Goal: Information Seeking & Learning: Compare options

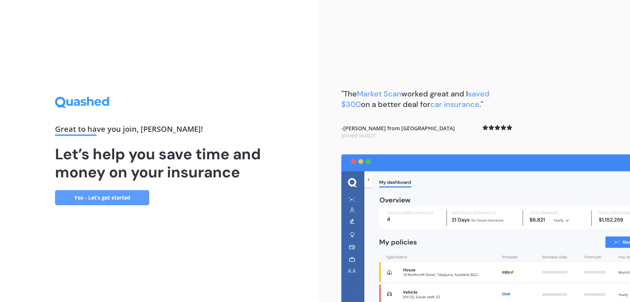
click at [125, 197] on link "Yes - Let’s get started" at bounding box center [102, 197] width 94 height 15
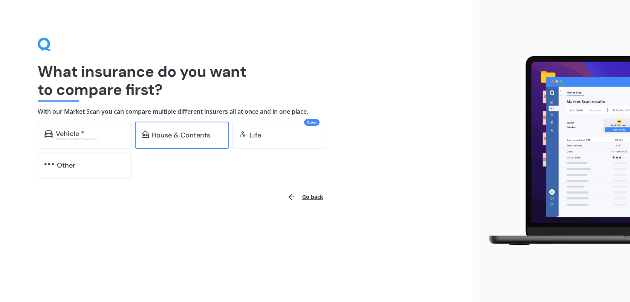
click at [176, 135] on div "House & Contents" at bounding box center [181, 136] width 58 height 8
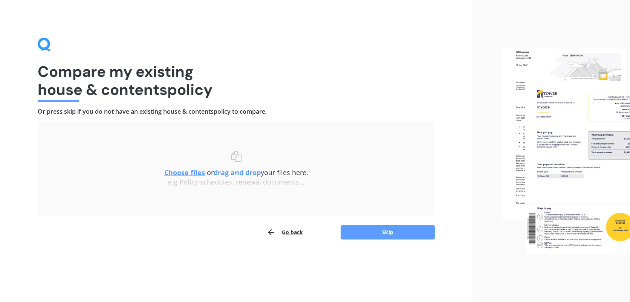
click at [187, 175] on u "Choose files" at bounding box center [184, 172] width 41 height 9
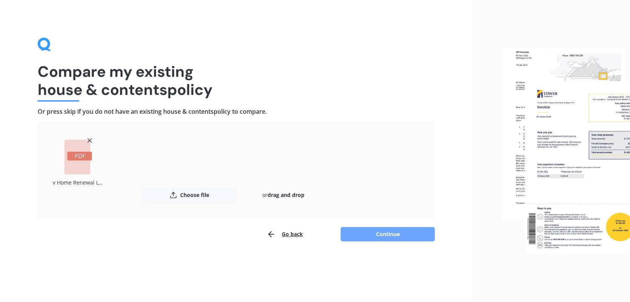
click at [395, 234] on button "Continue" at bounding box center [388, 234] width 94 height 14
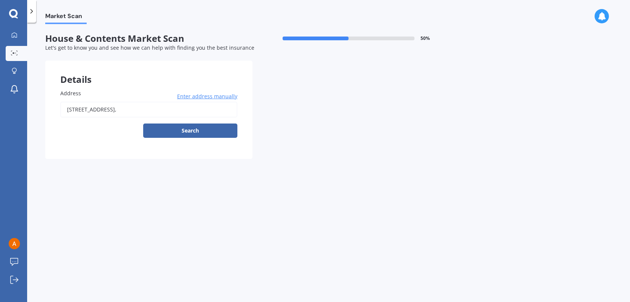
click at [146, 113] on input "[STREET_ADDRESS]," at bounding box center [148, 110] width 177 height 16
type input "[STREET_ADDRESS][PERSON_NAME]"
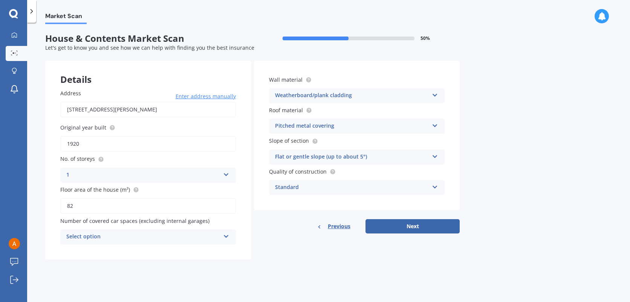
click at [176, 236] on div "Select option" at bounding box center [143, 237] width 154 height 9
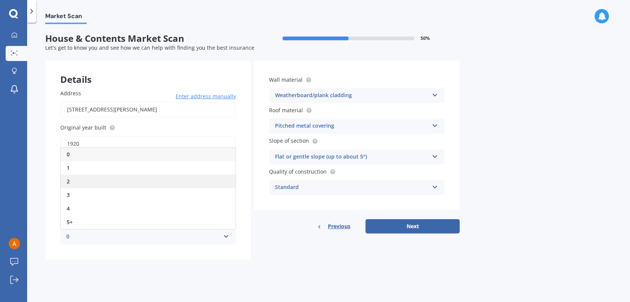
click at [150, 180] on div "2" at bounding box center [148, 182] width 175 height 14
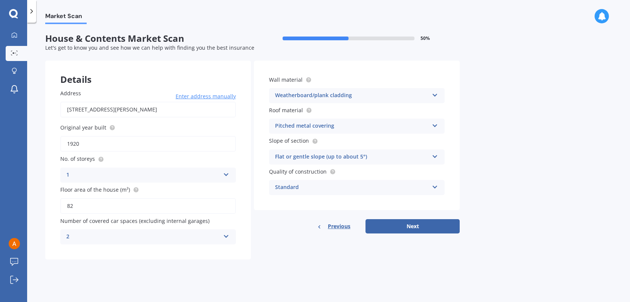
click at [227, 238] on icon at bounding box center [226, 235] width 6 height 5
click at [329, 185] on div "Standard" at bounding box center [352, 187] width 154 height 9
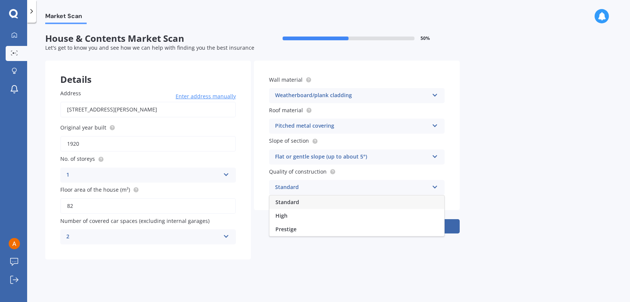
click at [334, 185] on div "Standard" at bounding box center [352, 187] width 154 height 9
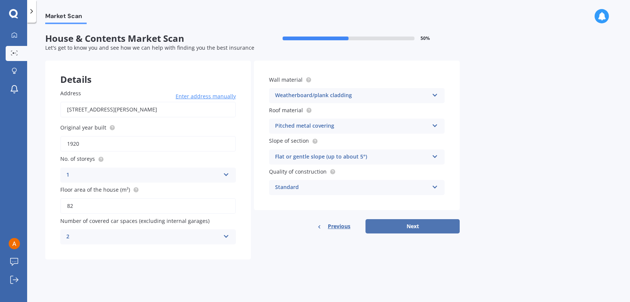
click at [409, 227] on button "Next" at bounding box center [413, 226] width 94 height 14
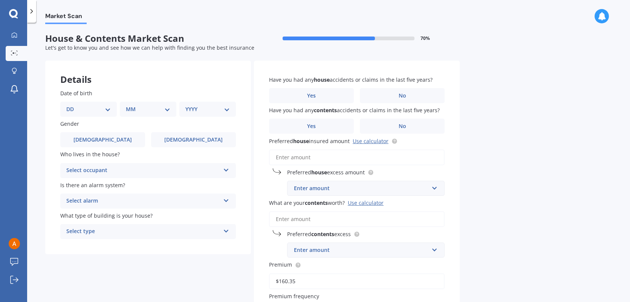
click at [105, 109] on select "DD 01 02 03 04 05 06 07 08 09 10 11 12 13 14 15 16 17 18 19 20 21 22 23 24 25 2…" at bounding box center [88, 109] width 44 height 8
select select "31"
click at [72, 105] on select "DD 01 02 03 04 05 06 07 08 09 10 11 12 13 14 15 16 17 18 19 20 21 22 23 24 25 2…" at bounding box center [88, 109] width 44 height 8
click at [162, 110] on select "MM 01 02 03 04 05 06 07 08 09 10 11 12" at bounding box center [149, 109] width 41 height 8
select select "10"
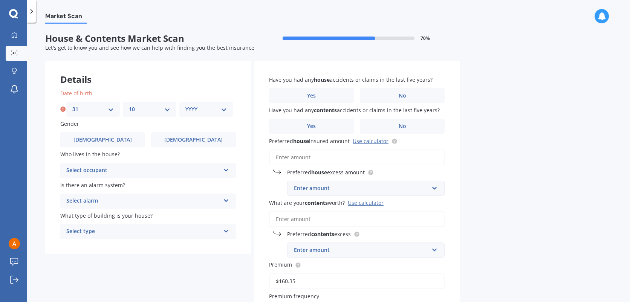
click at [129, 105] on select "MM 01 02 03 04 05 06 07 08 09 10 11 12" at bounding box center [149, 109] width 41 height 8
click at [211, 115] on div "YYYY 2009 2008 2007 2006 2005 2004 2003 2002 2001 2000 1999 1998 1997 1996 1995…" at bounding box center [206, 109] width 54 height 15
drag, startPoint x: 202, startPoint y: 109, endPoint x: 205, endPoint y: 112, distance: 4.3
click at [202, 109] on select "YYYY 2009 2008 2007 2006 2005 2004 2003 2002 2001 2000 1999 1998 1997 1996 1995…" at bounding box center [205, 109] width 41 height 8
select select "1988"
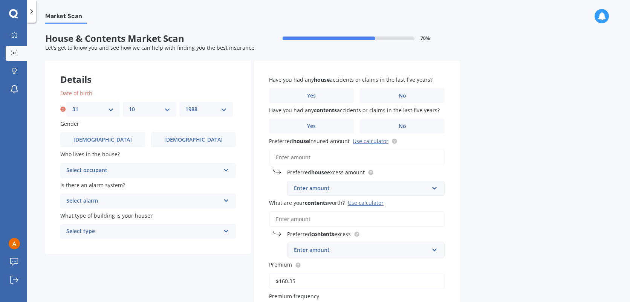
click at [185, 105] on select "YYYY 2009 2008 2007 2006 2005 2004 2003 2002 2001 2000 1999 1998 1997 1996 1995…" at bounding box center [205, 109] width 41 height 8
click at [169, 144] on label "[DEMOGRAPHIC_DATA]" at bounding box center [193, 139] width 85 height 15
click at [0, 0] on input "[DEMOGRAPHIC_DATA]" at bounding box center [0, 0] width 0 height 0
click at [208, 172] on div "Select occupant" at bounding box center [143, 170] width 154 height 9
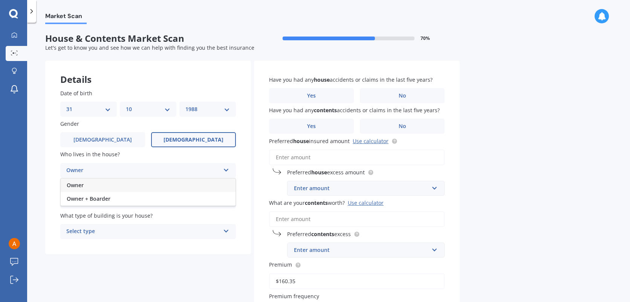
click at [195, 184] on div "Owner" at bounding box center [148, 186] width 175 height 14
click at [211, 203] on div "Select alarm" at bounding box center [143, 201] width 154 height 9
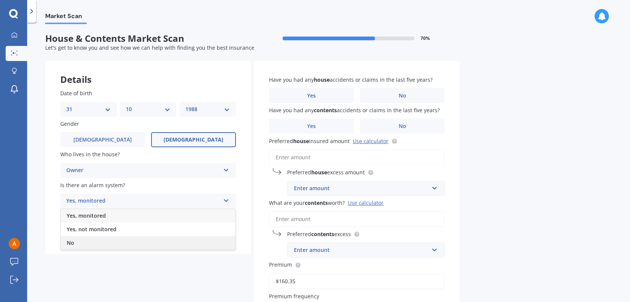
click at [194, 241] on div "No" at bounding box center [148, 243] width 175 height 14
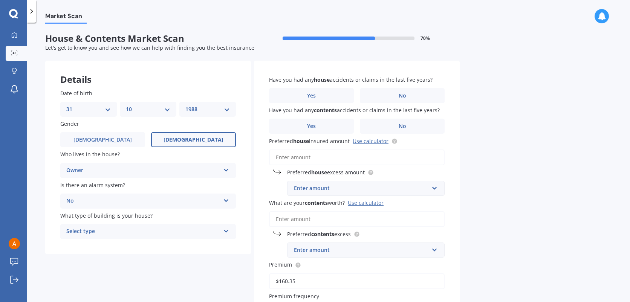
click at [230, 230] on div "Select type Freestanding Multi-unit (in a block of 6 or less) Multi-unit (in a …" at bounding box center [148, 231] width 176 height 15
click at [193, 241] on div "Freestanding" at bounding box center [148, 247] width 175 height 14
click at [389, 97] on label "No" at bounding box center [402, 95] width 85 height 15
click at [0, 0] on input "No" at bounding box center [0, 0] width 0 height 0
click at [334, 132] on label "Yes" at bounding box center [311, 126] width 85 height 15
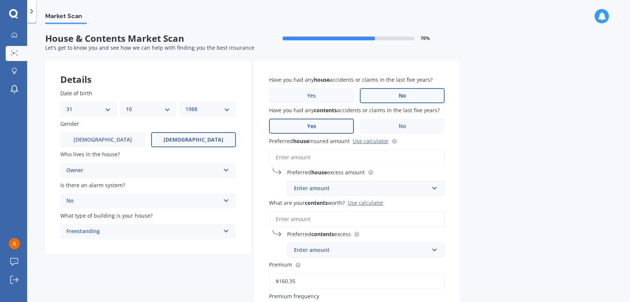
click at [0, 0] on input "Yes" at bounding box center [0, 0] width 0 height 0
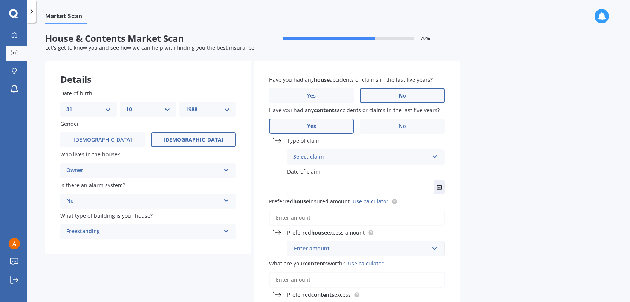
click at [354, 162] on div "Select claim Accidental damage Broken glass Earthquake Fire Flood Fusion Gradua…" at bounding box center [366, 157] width 158 height 15
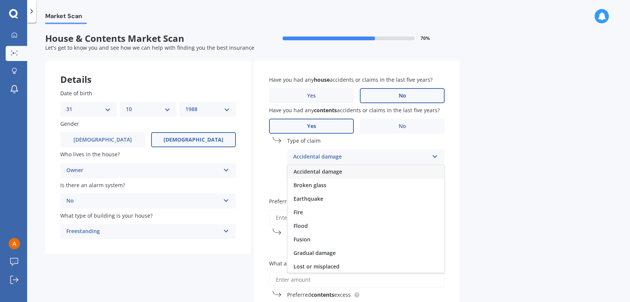
click at [337, 170] on span "Accidental damage" at bounding box center [318, 171] width 49 height 7
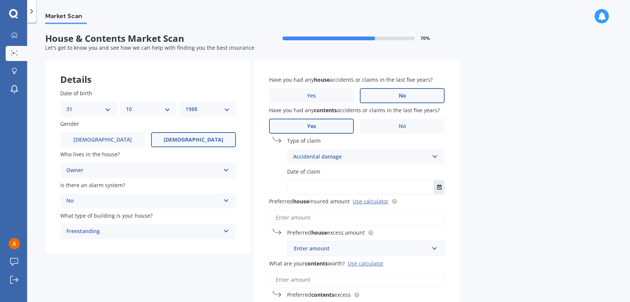
click at [444, 188] on button "Select date" at bounding box center [439, 188] width 10 height 14
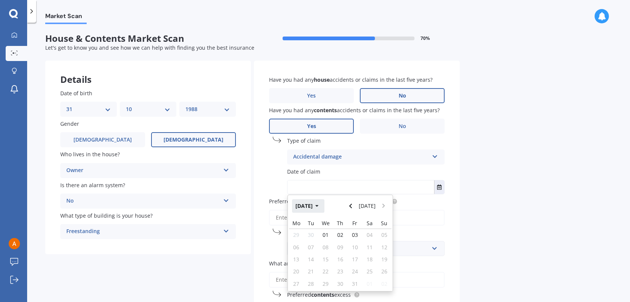
click at [314, 205] on button "[DATE]" at bounding box center [308, 206] width 32 height 14
click at [311, 208] on icon "button" at bounding box center [311, 206] width 3 height 5
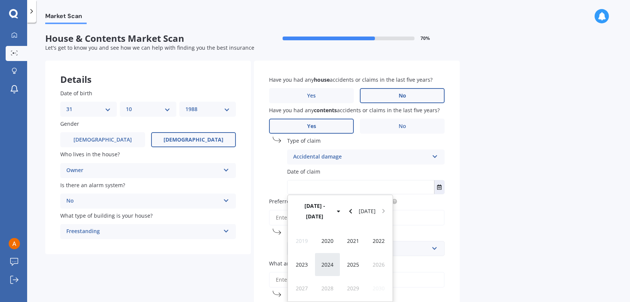
click at [331, 258] on div "2024" at bounding box center [328, 265] width 26 height 24
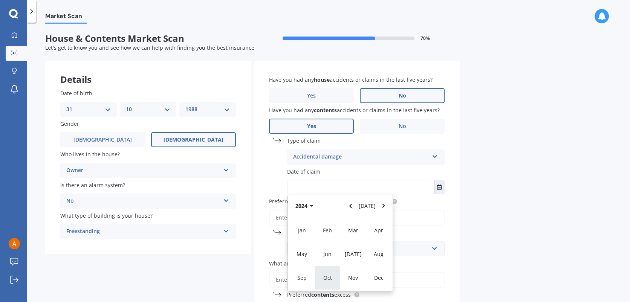
click at [331, 278] on span "Oct" at bounding box center [327, 277] width 9 height 7
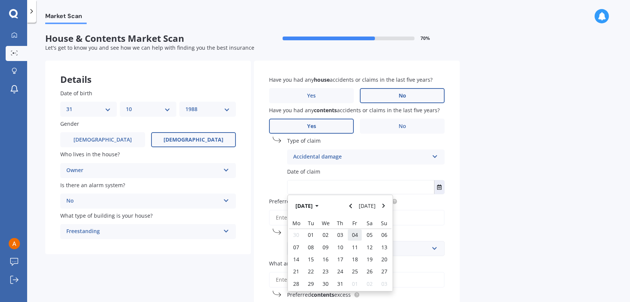
click at [357, 238] on span "04" at bounding box center [355, 234] width 6 height 7
type input "[DATE]"
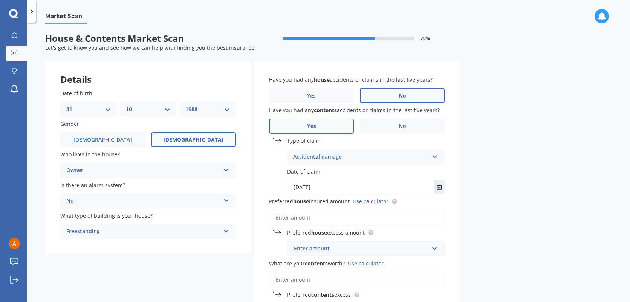
click at [330, 220] on input "Preferred house insured amount Use calculator" at bounding box center [357, 218] width 176 height 16
paste input "$484,600"
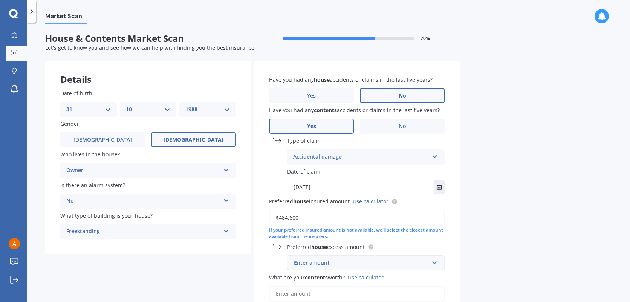
scroll to position [38, 0]
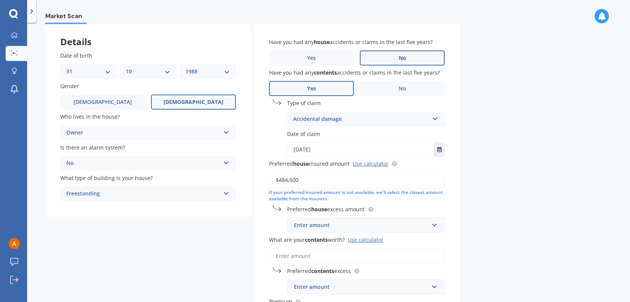
type input "$484,600"
click at [204, 26] on div "Details" at bounding box center [148, 34] width 206 height 23
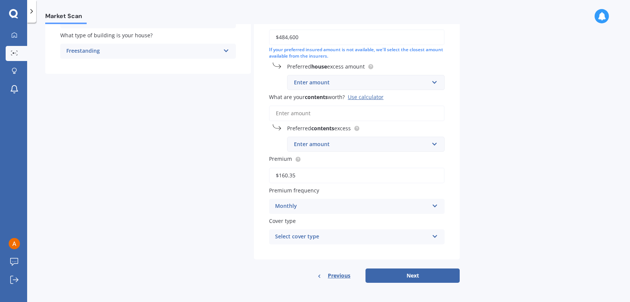
scroll to position [181, 0]
click at [331, 275] on span "Previous" at bounding box center [339, 275] width 23 height 11
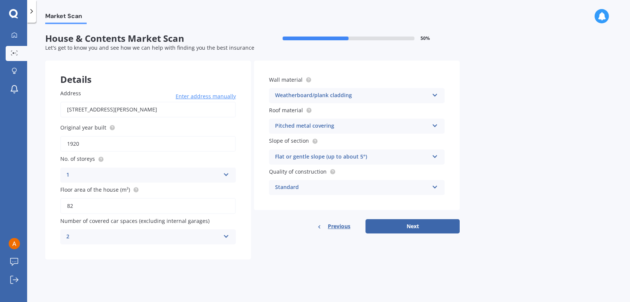
scroll to position [0, 0]
click at [337, 225] on span "Previous" at bounding box center [339, 226] width 23 height 11
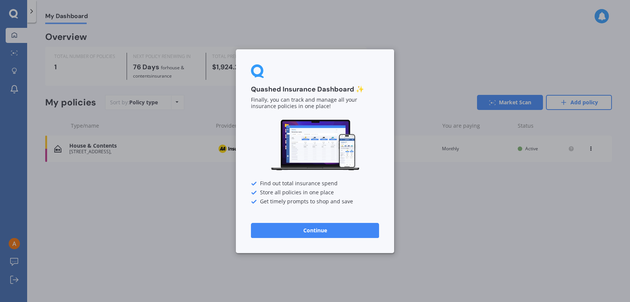
click at [337, 227] on button "Continue" at bounding box center [315, 230] width 128 height 15
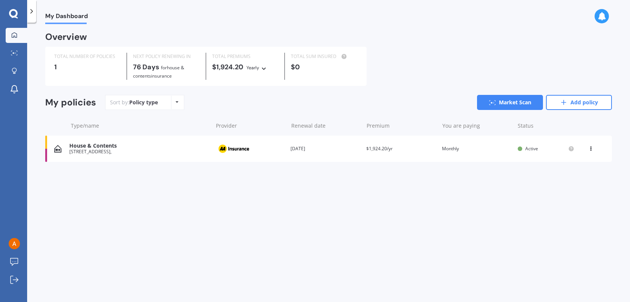
click at [450, 148] on div "You are paying Monthly" at bounding box center [477, 149] width 70 height 8
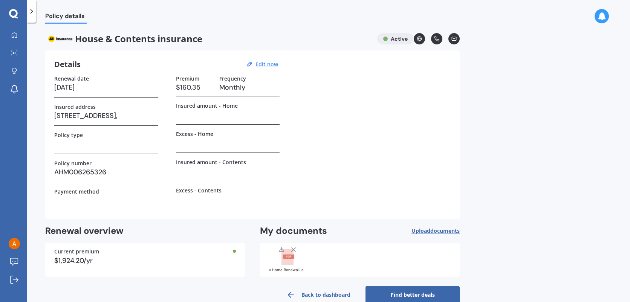
click at [424, 229] on span "Upload documents" at bounding box center [436, 231] width 48 height 6
click at [445, 227] on span "documents" at bounding box center [444, 230] width 29 height 7
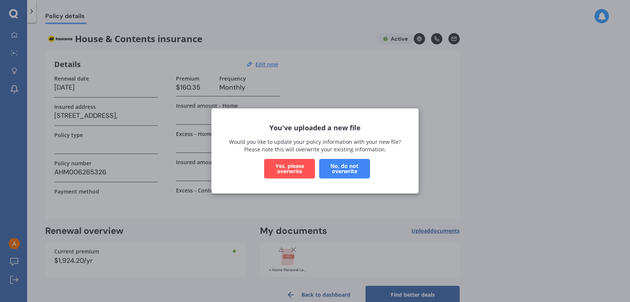
click at [298, 171] on button "Yes, please overwrite" at bounding box center [289, 169] width 51 height 20
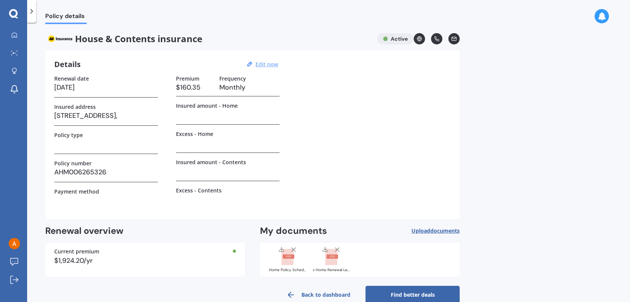
click at [270, 64] on u "Edit now" at bounding box center [267, 64] width 23 height 7
select select "19"
select select "12"
select select "2025"
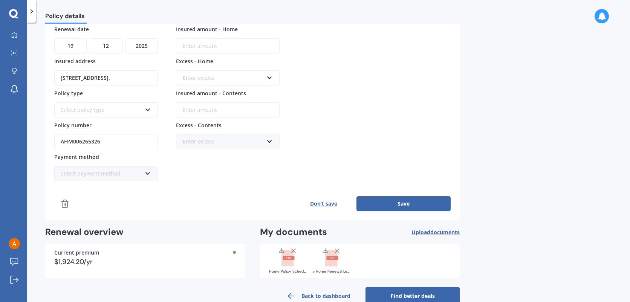
scroll to position [98, 0]
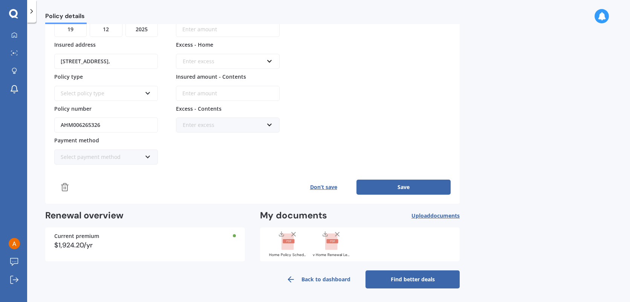
click at [384, 188] on button "Save" at bounding box center [404, 187] width 94 height 15
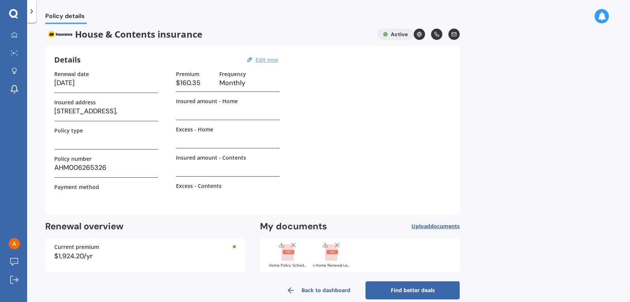
scroll to position [0, 0]
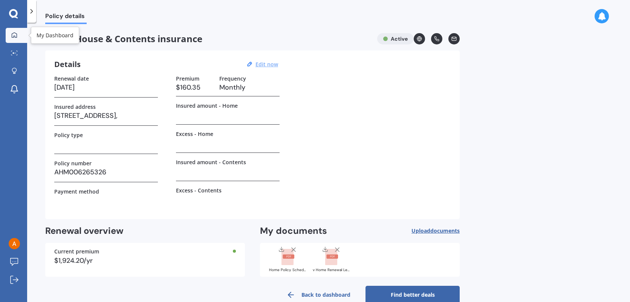
click at [11, 35] on div at bounding box center [14, 35] width 11 height 7
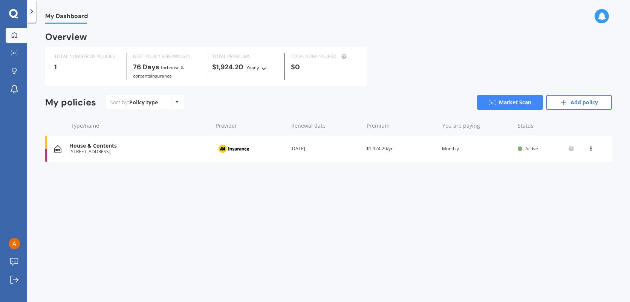
click at [591, 147] on icon at bounding box center [590, 147] width 5 height 5
click at [505, 190] on div "My Dashboard Overview TOTAL NUMBER OF POLICIES 1 NEXT POLICY RENEWING [DATE] fo…" at bounding box center [328, 164] width 603 height 280
click at [512, 103] on link "Market Scan" at bounding box center [510, 102] width 66 height 15
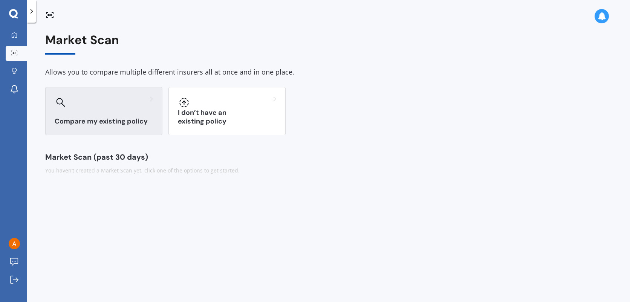
click at [103, 110] on div "Compare my existing policy" at bounding box center [103, 111] width 117 height 48
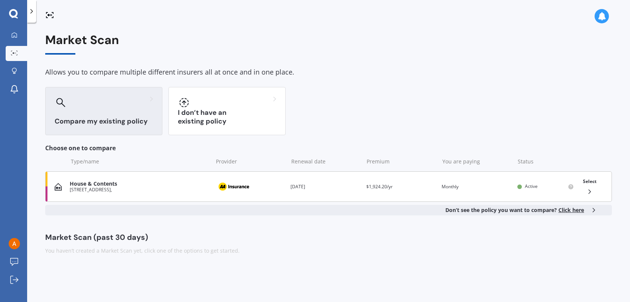
click at [109, 188] on div "[STREET_ADDRESS]," at bounding box center [139, 189] width 139 height 5
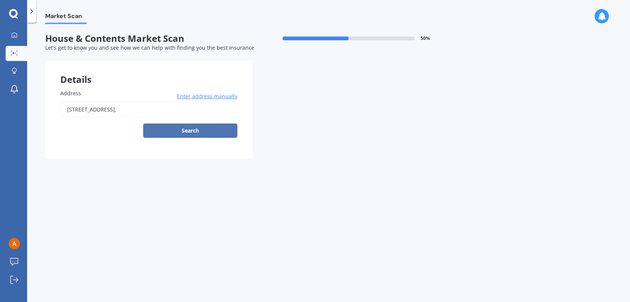
click at [197, 129] on button "Search" at bounding box center [190, 131] width 94 height 14
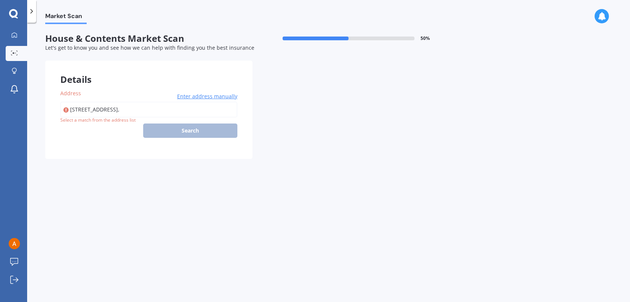
click at [163, 113] on input "[STREET_ADDRESS]," at bounding box center [148, 110] width 177 height 16
type input "[STREET_ADDRESS][PERSON_NAME]"
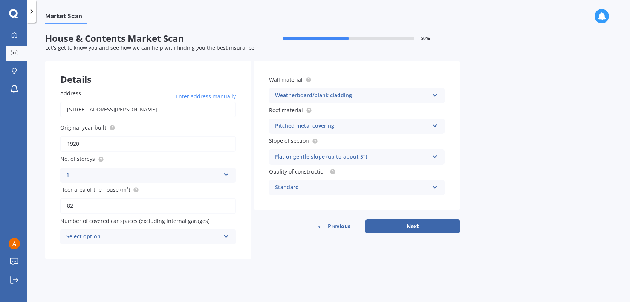
click at [85, 204] on input "82" at bounding box center [148, 206] width 176 height 16
drag, startPoint x: 86, startPoint y: 206, endPoint x: 24, endPoint y: 203, distance: 61.5
click at [24, 203] on div "My Dashboard Market Scan Explore insurance Notifications [PERSON_NAME] Submit f…" at bounding box center [315, 151] width 630 height 302
type input "97"
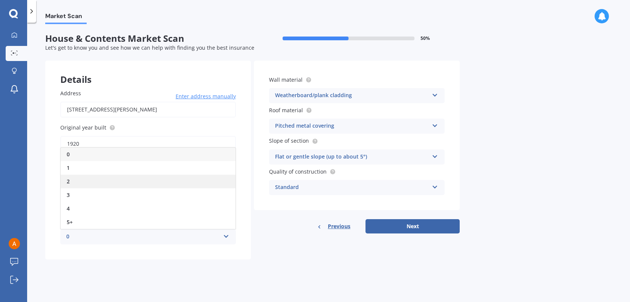
click at [113, 184] on div "2" at bounding box center [148, 182] width 175 height 14
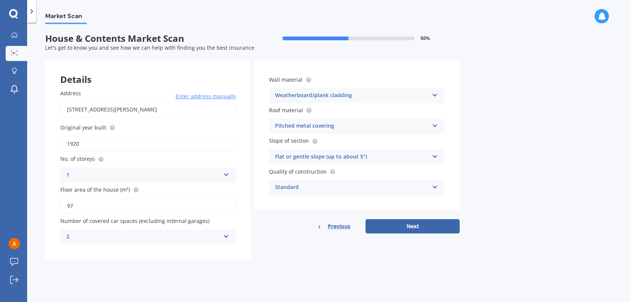
click at [107, 269] on div "Market Scan House & Contents Market Scan 50 % Let's get to know you and see how…" at bounding box center [328, 164] width 603 height 280
click at [403, 227] on button "Next" at bounding box center [413, 226] width 94 height 14
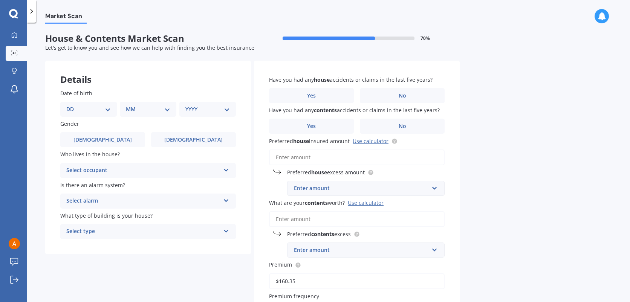
click at [327, 159] on input "Preferred house insured amount Use calculator" at bounding box center [357, 158] width 176 height 16
paste input "$484,600"
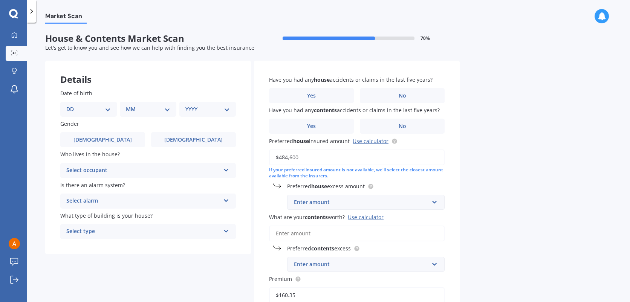
type input "$484,600"
click at [437, 202] on input "text" at bounding box center [363, 202] width 151 height 14
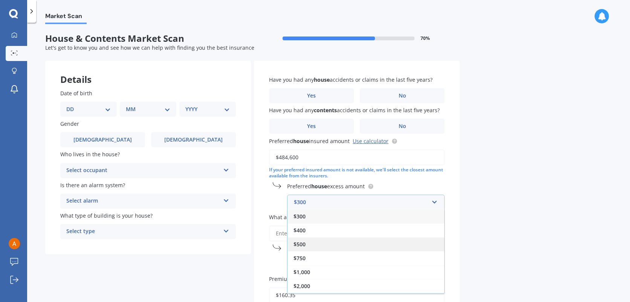
click at [371, 239] on div "$500" at bounding box center [366, 244] width 157 height 14
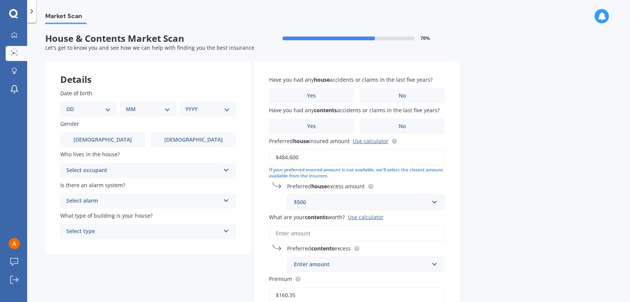
click at [300, 233] on input "What are your contents worth? Use calculator" at bounding box center [357, 234] width 176 height 16
paste input "$44,400"
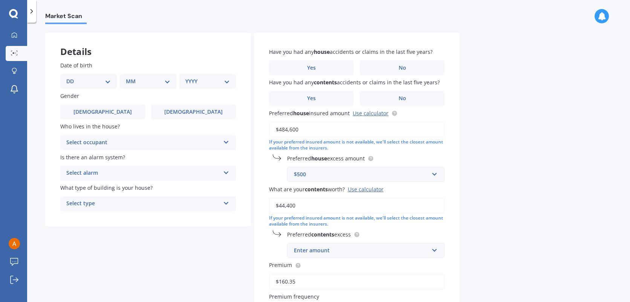
scroll to position [75, 0]
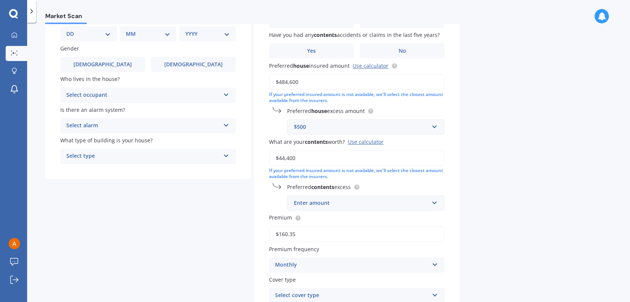
type input "$44,400"
click at [432, 202] on input "text" at bounding box center [363, 203] width 151 height 14
click at [360, 244] on div "$400" at bounding box center [366, 245] width 157 height 14
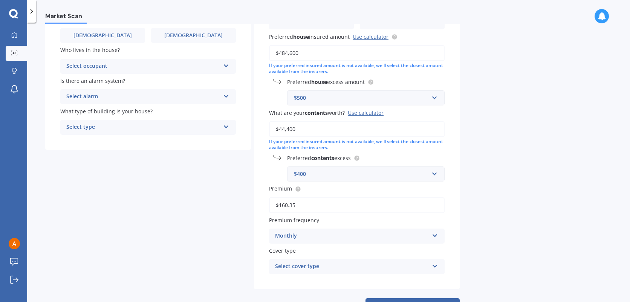
scroll to position [113, 0]
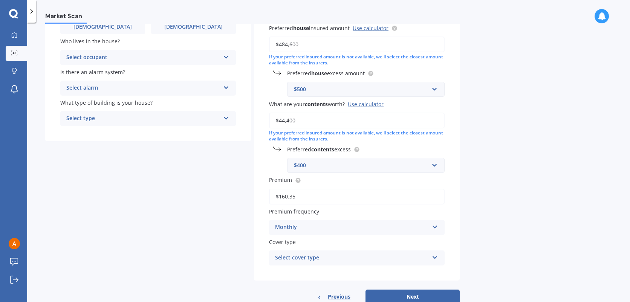
click at [318, 199] on input "$160.35" at bounding box center [357, 197] width 176 height 16
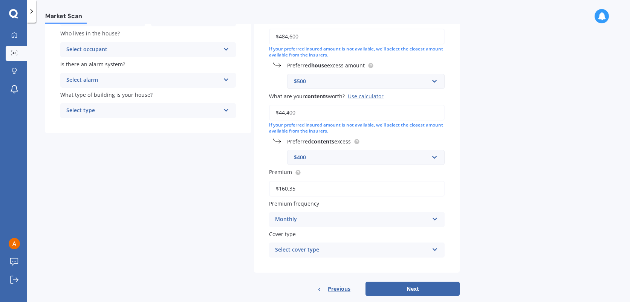
scroll to position [135, 0]
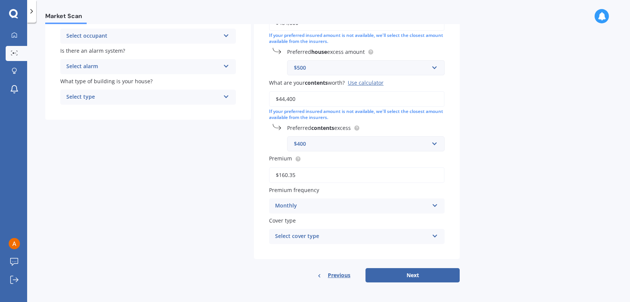
click at [333, 231] on div "Select cover type Home and Contents Insurance Package" at bounding box center [357, 236] width 176 height 15
click at [340, 248] on span "Home and Contents Insurance Package" at bounding box center [326, 251] width 101 height 7
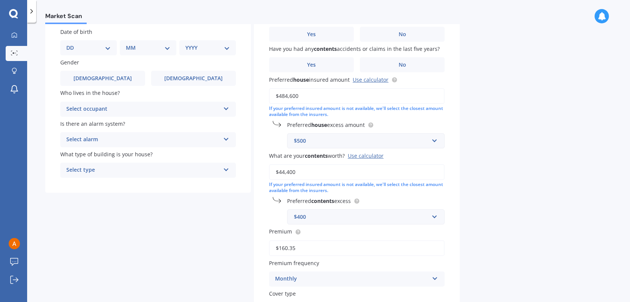
scroll to position [59, 0]
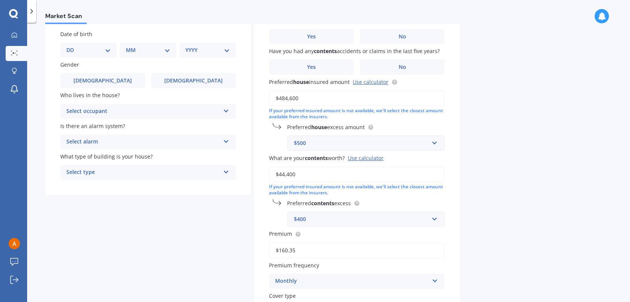
click at [172, 109] on div "Select occupant" at bounding box center [143, 111] width 154 height 9
click at [164, 125] on div "Owner" at bounding box center [148, 126] width 175 height 14
click at [166, 141] on div "Select alarm" at bounding box center [143, 142] width 154 height 9
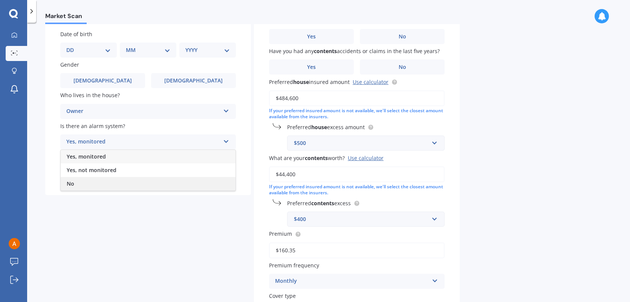
click at [155, 181] on div "No" at bounding box center [148, 184] width 175 height 14
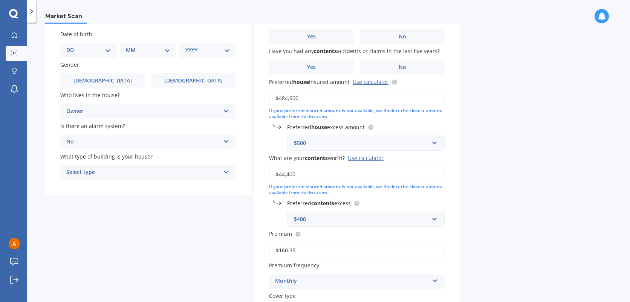
click at [157, 177] on div "Select type" at bounding box center [143, 172] width 154 height 9
click at [133, 187] on div "Freestanding" at bounding box center [148, 188] width 175 height 14
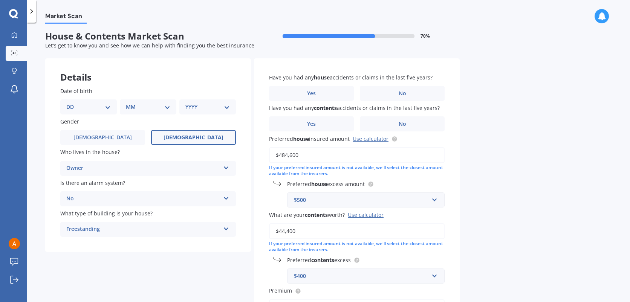
scroll to position [0, 0]
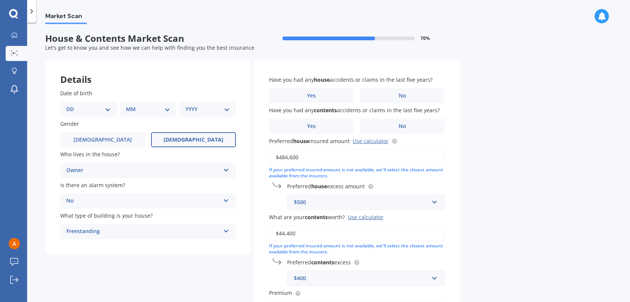
click at [201, 138] on span "[DEMOGRAPHIC_DATA]" at bounding box center [194, 140] width 60 height 6
click at [0, 0] on input "[DEMOGRAPHIC_DATA]" at bounding box center [0, 0] width 0 height 0
click at [95, 112] on select "DD 01 02 03 04 05 06 07 08 09 10 11 12 13 14 15 16 17 18 19 20 21 22 23 24 25 2…" at bounding box center [88, 109] width 44 height 8
select select "31"
click at [72, 105] on select "DD 01 02 03 04 05 06 07 08 09 10 11 12 13 14 15 16 17 18 19 20 21 22 23 24 25 2…" at bounding box center [88, 109] width 44 height 8
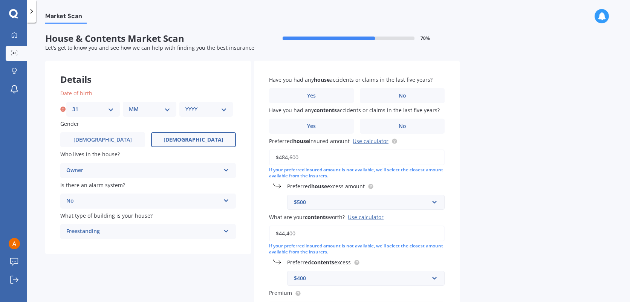
click at [157, 108] on select "MM 01 02 03 04 05 06 07 08 09 10 11 12" at bounding box center [149, 109] width 41 height 8
select select "10"
click at [129, 105] on select "MM 01 02 03 04 05 06 07 08 09 10 11 12" at bounding box center [149, 109] width 41 height 8
click at [211, 107] on select "YYYY 2009 2008 2007 2006 2005 2004 2003 2002 2001 2000 1999 1998 1997 1996 1995…" at bounding box center [205, 109] width 41 height 8
select select "1988"
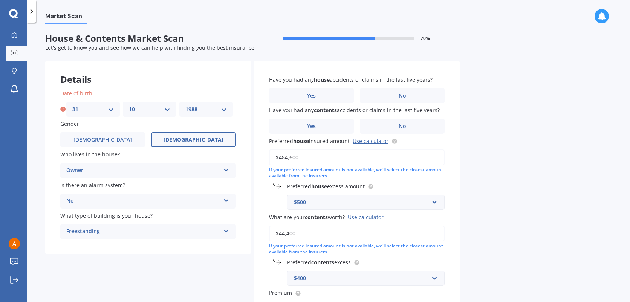
click at [185, 105] on select "YYYY 2009 2008 2007 2006 2005 2004 2003 2002 2001 2000 1999 1998 1997 1996 1995…" at bounding box center [205, 109] width 41 height 8
click at [390, 93] on label "No" at bounding box center [402, 95] width 85 height 15
click at [0, 0] on input "No" at bounding box center [0, 0] width 0 height 0
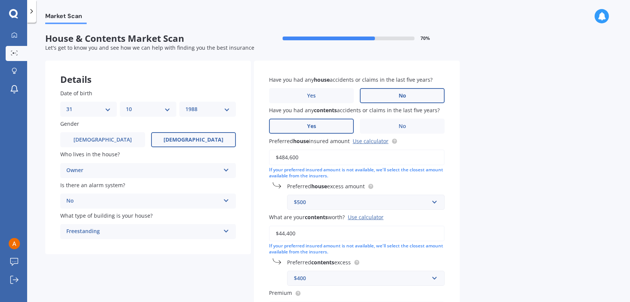
click at [330, 127] on label "Yes" at bounding box center [311, 126] width 85 height 15
click at [0, 0] on input "Yes" at bounding box center [0, 0] width 0 height 0
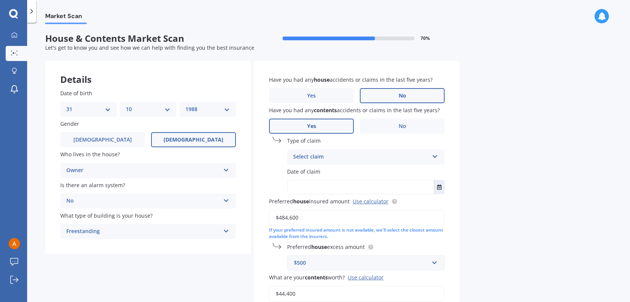
click at [343, 159] on div "Select claim" at bounding box center [361, 157] width 136 height 9
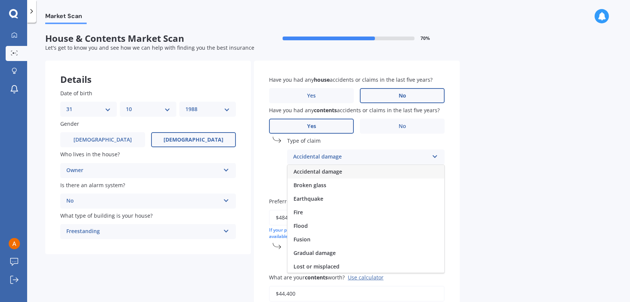
click at [347, 173] on div "Accidental damage" at bounding box center [366, 172] width 157 height 14
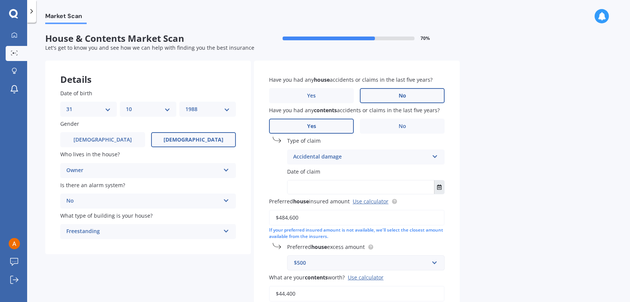
click at [444, 187] on button "Select date" at bounding box center [439, 188] width 10 height 14
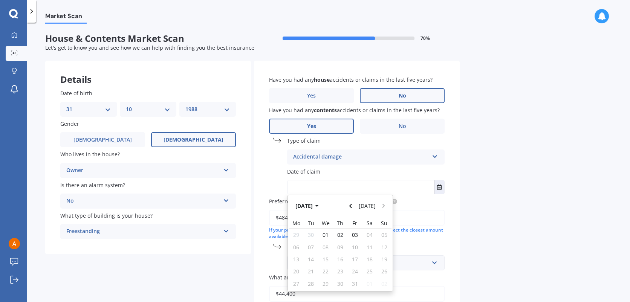
click at [320, 206] on button "[DATE]" at bounding box center [308, 206] width 32 height 14
click at [313, 207] on icon "button" at bounding box center [311, 206] width 3 height 5
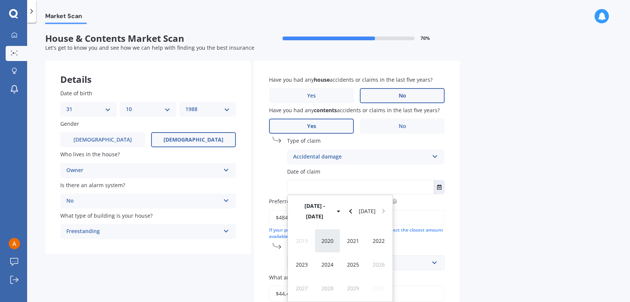
click at [329, 253] on div "2024" at bounding box center [328, 265] width 26 height 24
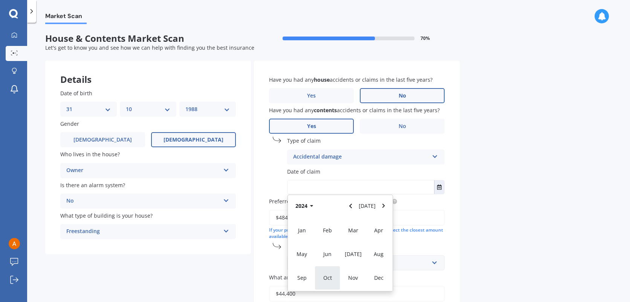
click at [331, 276] on span "Oct" at bounding box center [327, 277] width 9 height 7
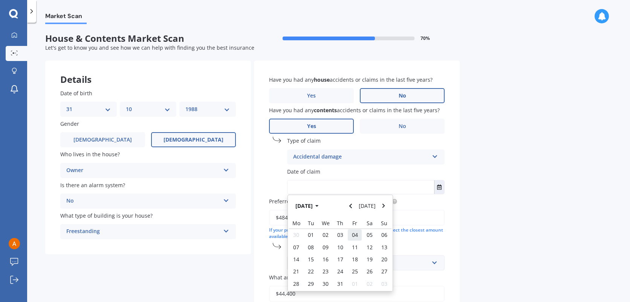
click at [358, 237] on span "04" at bounding box center [355, 234] width 6 height 7
type input "[DATE]"
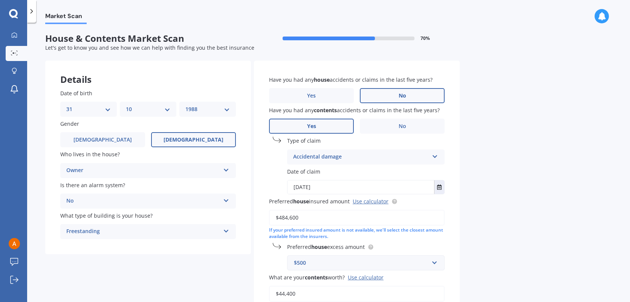
click at [487, 217] on div "Market Scan House & Contents Market Scan 70 % Let's get to know you and see how…" at bounding box center [328, 164] width 603 height 280
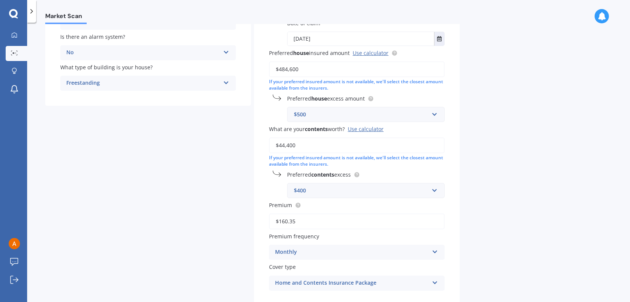
scroll to position [195, 0]
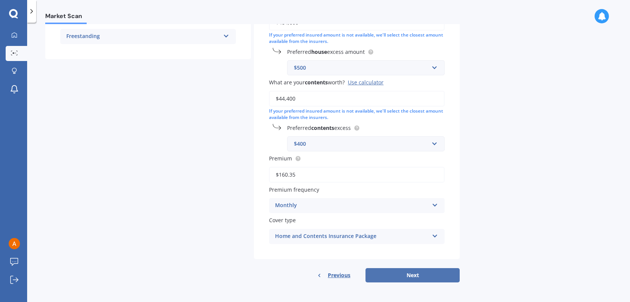
click at [425, 277] on button "Next" at bounding box center [413, 275] width 94 height 14
select select "31"
select select "10"
select select "1988"
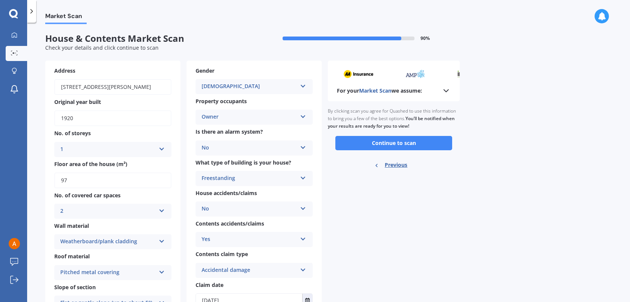
scroll to position [38, 0]
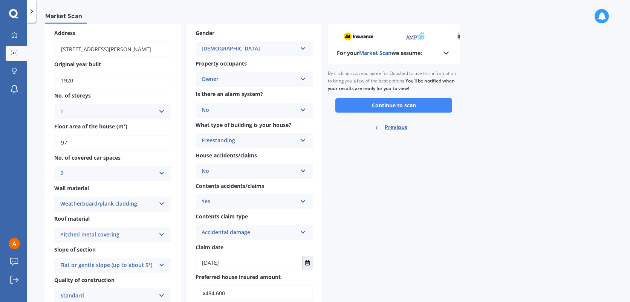
click at [103, 161] on span "No. of covered car spaces" at bounding box center [87, 158] width 66 height 8
click at [117, 152] on div "Address [STREET_ADDRESS][PERSON_NAME] Original year built 1920 No. of storeys 1…" at bounding box center [112, 182] width 135 height 318
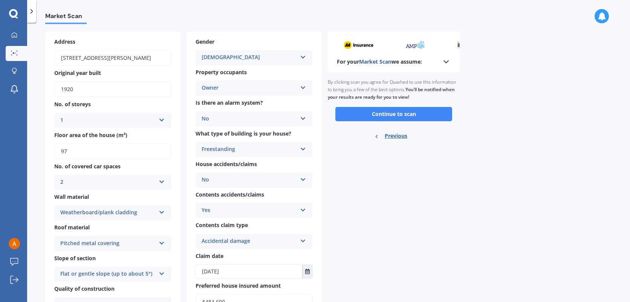
scroll to position [0, 0]
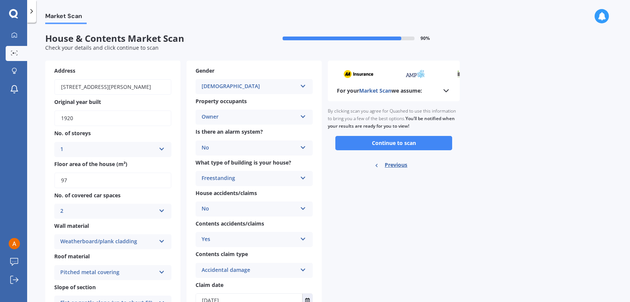
click at [406, 142] on button "Continue to scan" at bounding box center [393, 143] width 117 height 14
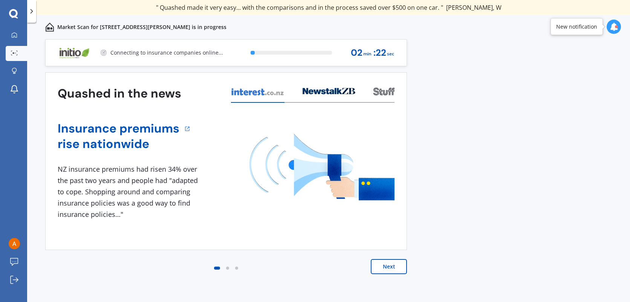
click at [395, 274] on button "Next" at bounding box center [389, 266] width 36 height 15
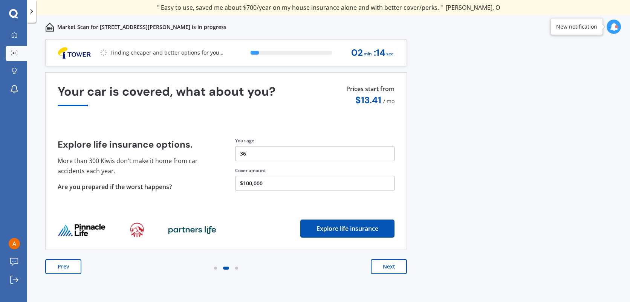
click at [396, 267] on button "Next" at bounding box center [389, 266] width 36 height 15
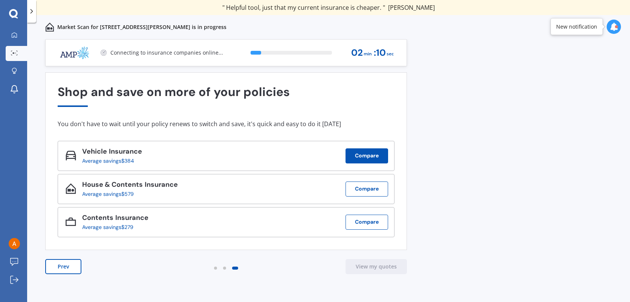
click at [373, 158] on button "Compare" at bounding box center [367, 155] width 43 height 15
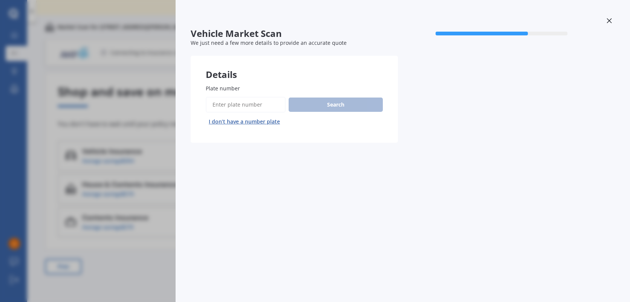
click at [249, 103] on input "Plate number" at bounding box center [246, 105] width 80 height 16
paste input "LZH230"
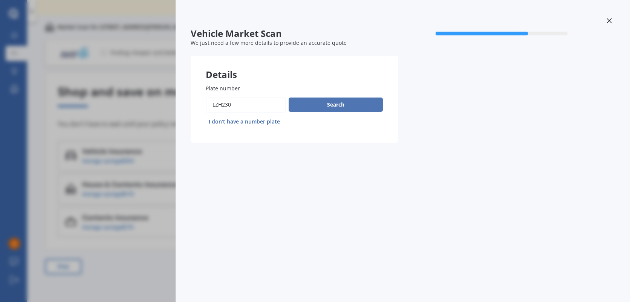
type input "LZH230"
click at [326, 104] on button "Search" at bounding box center [336, 105] width 94 height 14
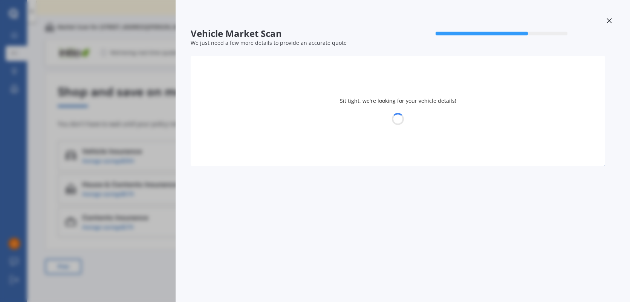
select select "HONDA"
select select "CIVIC"
select select "31"
select select "10"
select select "1988"
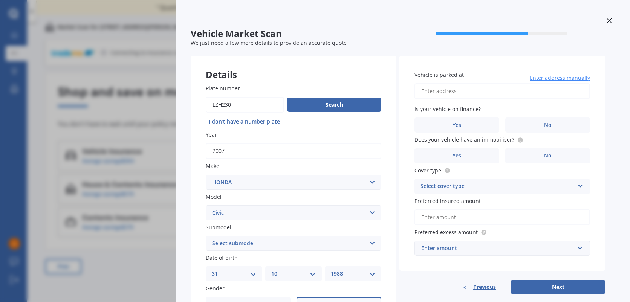
scroll to position [38, 0]
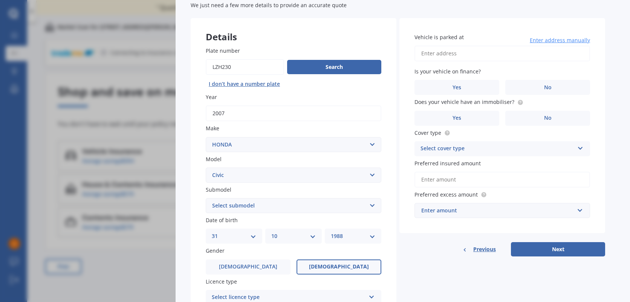
click at [310, 208] on select "Select submodel (all other) 1.8S 2.0S 4WD Wagon Breeze DX Euro 1.8L Exi GL GLi …" at bounding box center [294, 205] width 176 height 15
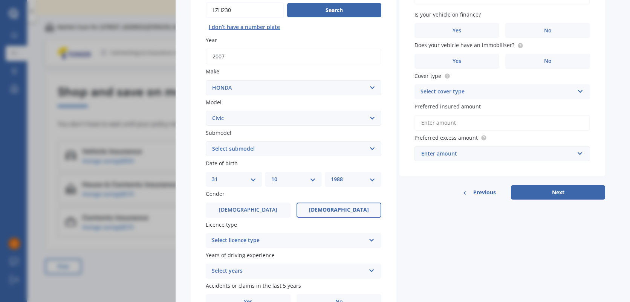
scroll to position [113, 0]
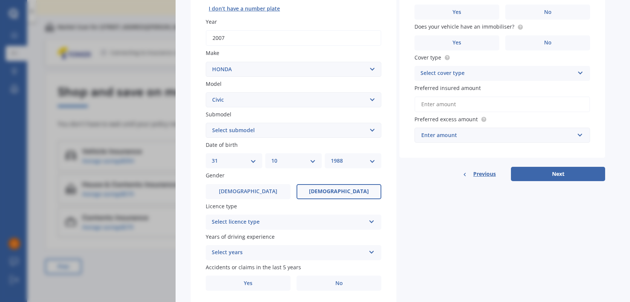
click at [350, 135] on select "Select submodel (all other) 1.8S 2.0S 4WD Wagon Breeze DX Euro 1.8L Exi GL GLi …" at bounding box center [294, 130] width 176 height 15
select select "TYPE R"
click at [206, 123] on select "Select submodel (all other) 1.8S 2.0S 4WD Wagon Breeze DX Euro 1.8L Exi GL GLi …" at bounding box center [294, 130] width 176 height 15
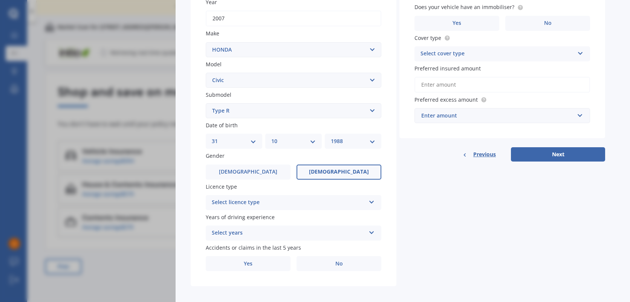
scroll to position [138, 0]
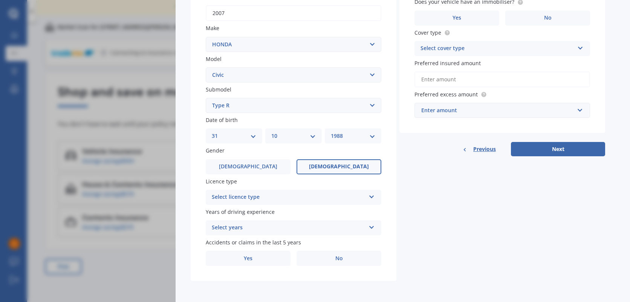
click at [317, 197] on div "Select licence type" at bounding box center [289, 197] width 154 height 9
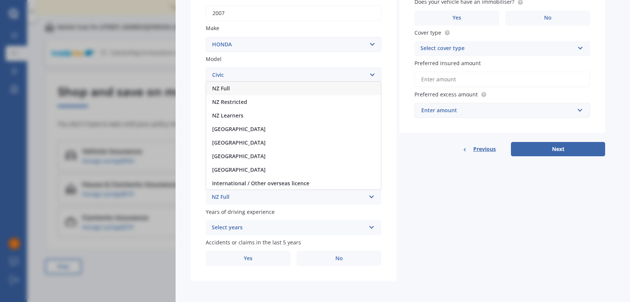
click at [281, 87] on div "NZ Full" at bounding box center [293, 89] width 175 height 14
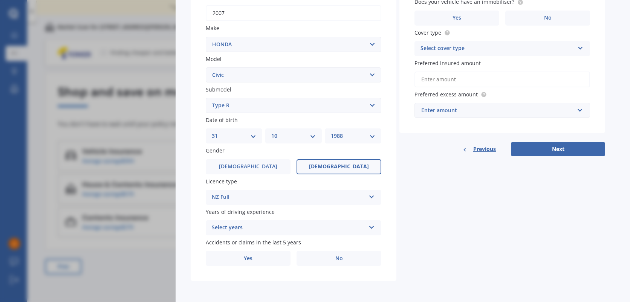
click at [279, 224] on div "Select years" at bounding box center [289, 228] width 154 height 9
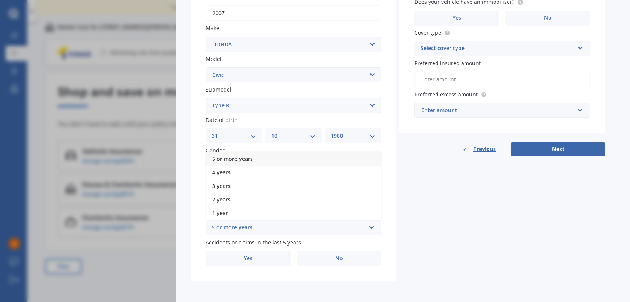
click at [276, 159] on div "5 or more years" at bounding box center [293, 159] width 175 height 14
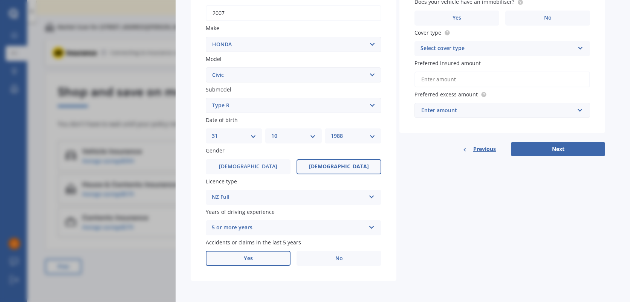
click at [274, 259] on label "Yes" at bounding box center [248, 258] width 85 height 15
click at [0, 0] on input "Yes" at bounding box center [0, 0] width 0 height 0
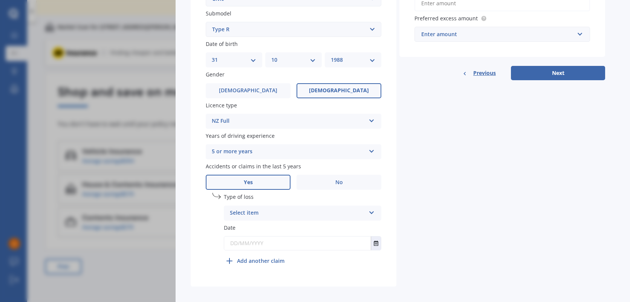
scroll to position [220, 0]
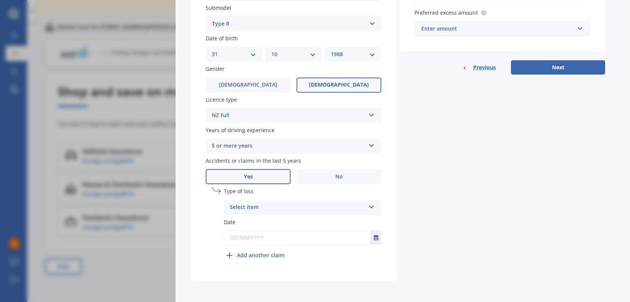
click at [341, 205] on div "Select item" at bounding box center [298, 207] width 136 height 9
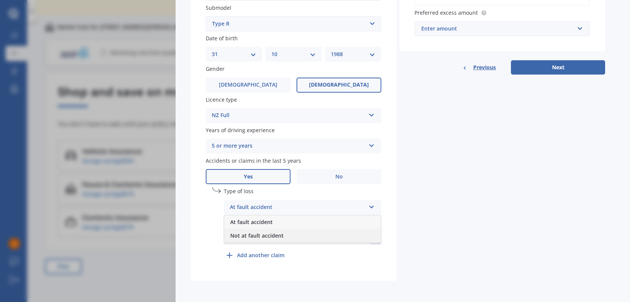
click at [300, 235] on div "Not at fault accident" at bounding box center [302, 236] width 157 height 14
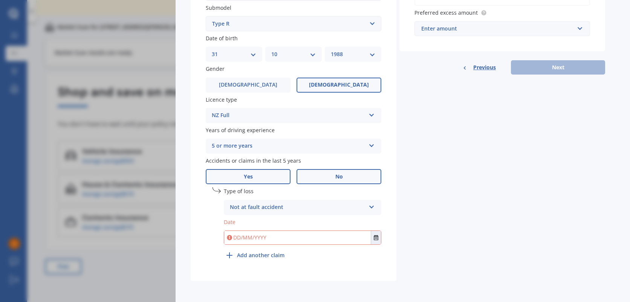
click at [328, 179] on label "No" at bounding box center [339, 176] width 85 height 15
click at [0, 0] on input "No" at bounding box center [0, 0] width 0 height 0
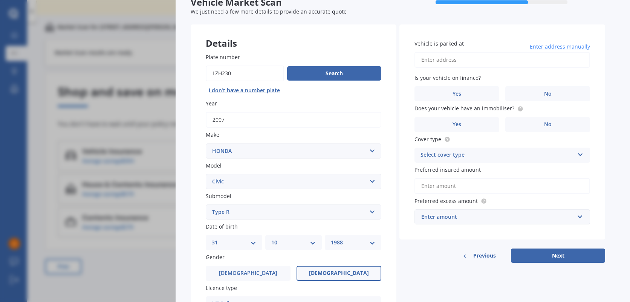
scroll to position [25, 0]
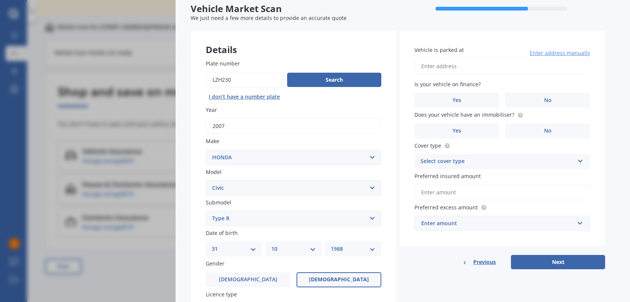
click at [494, 66] on input "Vehicle is parked at" at bounding box center [503, 66] width 176 height 16
drag, startPoint x: 478, startPoint y: 67, endPoint x: 629, endPoint y: 51, distance: 152.0
click at [628, 51] on div "Vehicle Market Scan 70 % We just need a few more details to provide an accurate…" at bounding box center [403, 151] width 455 height 302
type input "[STREET_ADDRESS][PERSON_NAME]"
click at [544, 97] on span "No" at bounding box center [548, 100] width 8 height 6
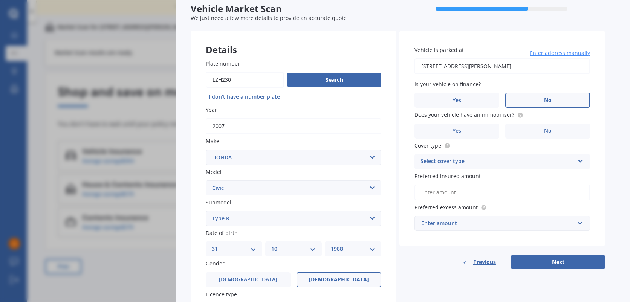
click at [0, 0] on input "No" at bounding box center [0, 0] width 0 height 0
click at [484, 136] on label "Yes" at bounding box center [457, 131] width 85 height 15
click at [0, 0] on input "Yes" at bounding box center [0, 0] width 0 height 0
click at [489, 163] on div "Select cover type" at bounding box center [498, 161] width 154 height 9
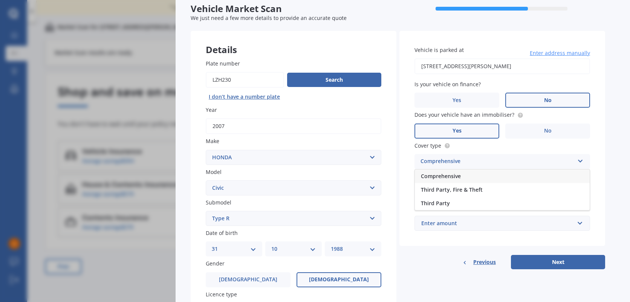
click at [482, 176] on div "Comprehensive" at bounding box center [502, 177] width 175 height 14
click at [476, 191] on input "Preferred insured amount" at bounding box center [503, 193] width 176 height 16
paste input "$18,312"
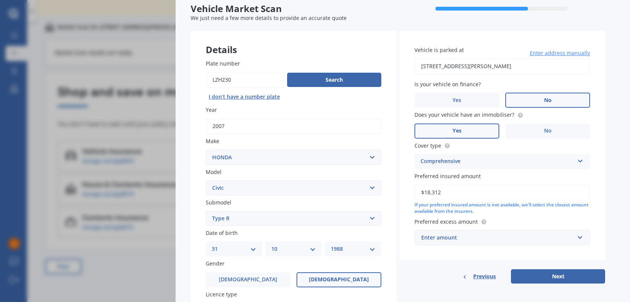
type input "$18,312"
click at [501, 244] on input "text" at bounding box center [499, 238] width 169 height 14
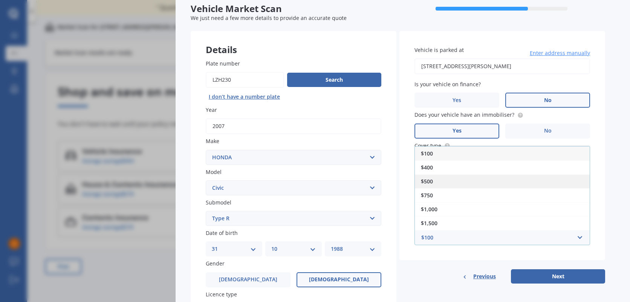
drag, startPoint x: 452, startPoint y: 180, endPoint x: 518, endPoint y: 232, distance: 84.8
click at [452, 180] on div "$500" at bounding box center [502, 182] width 175 height 14
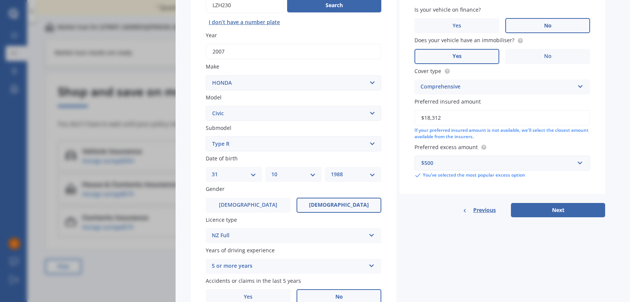
scroll to position [100, 0]
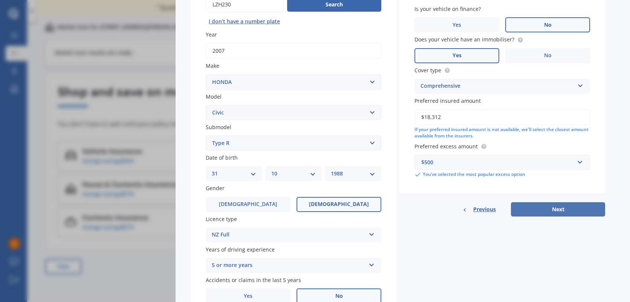
click at [561, 214] on button "Next" at bounding box center [558, 209] width 94 height 14
select select "31"
select select "10"
select select "1988"
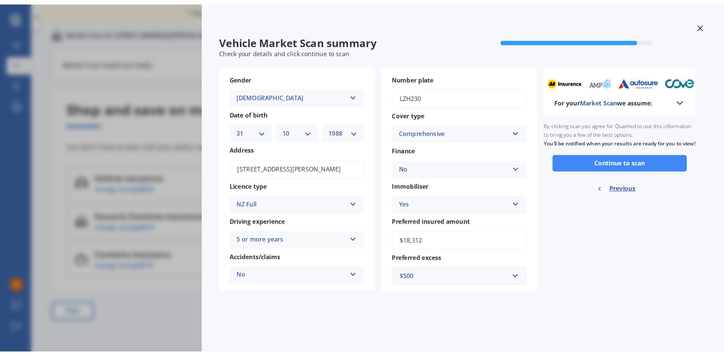
scroll to position [0, 0]
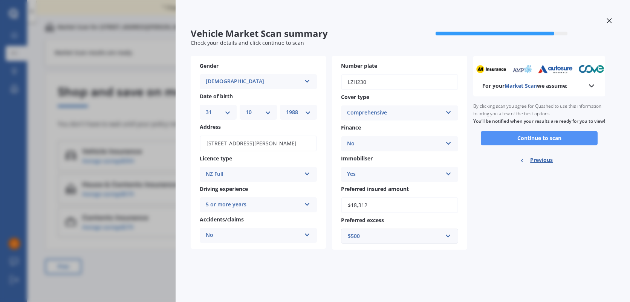
click at [543, 145] on button "Continue to scan" at bounding box center [539, 138] width 117 height 14
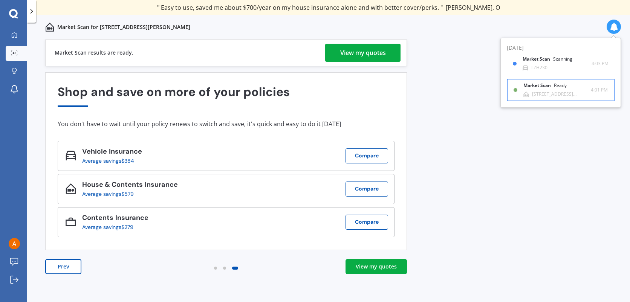
click at [551, 96] on div "[STREET_ADDRESS][PERSON_NAME]" at bounding box center [561, 94] width 59 height 5
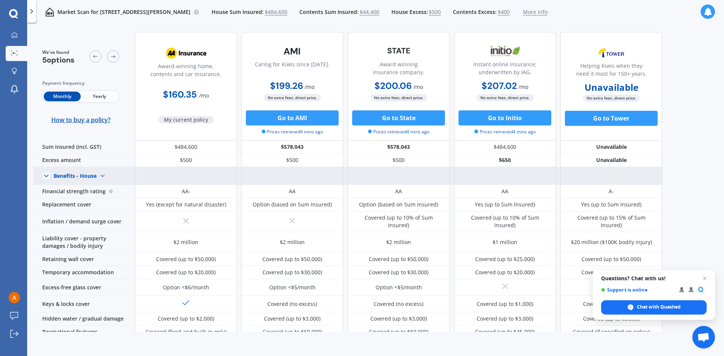
click at [96, 177] on img at bounding box center [102, 176] width 12 height 12
click at [103, 203] on span "Benefits - Contents" at bounding box center [84, 202] width 48 height 7
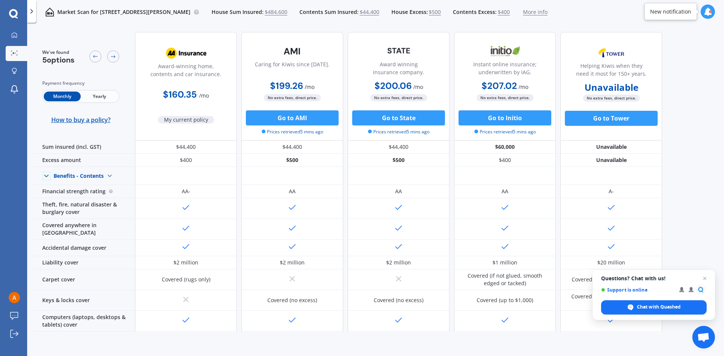
click at [630, 12] on icon at bounding box center [707, 12] width 8 height 8
click at [630, 51] on div "Market Scan Ready LZH230" at bounding box center [650, 48] width 67 height 14
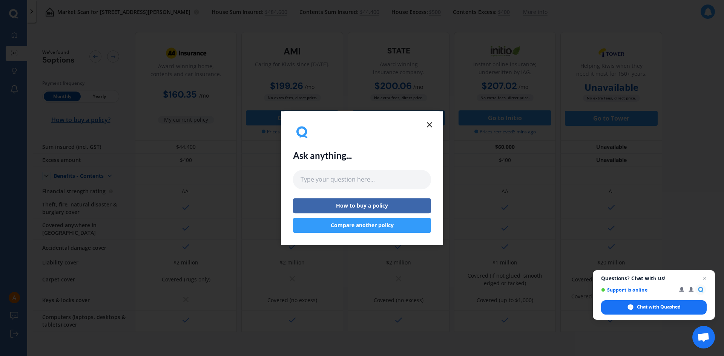
click at [432, 122] on icon at bounding box center [429, 124] width 9 height 9
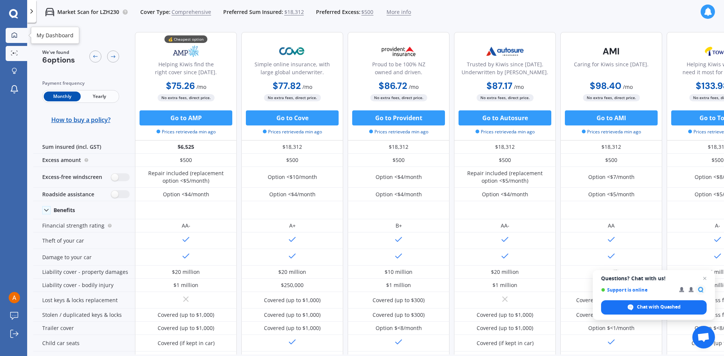
click at [19, 35] on div at bounding box center [14, 35] width 11 height 7
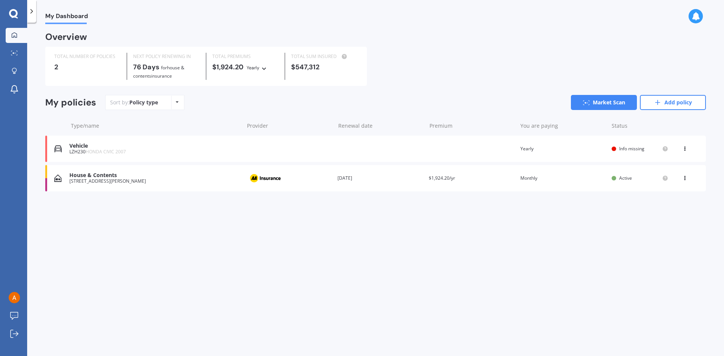
click at [82, 148] on div "Vehicle" at bounding box center [154, 146] width 171 height 6
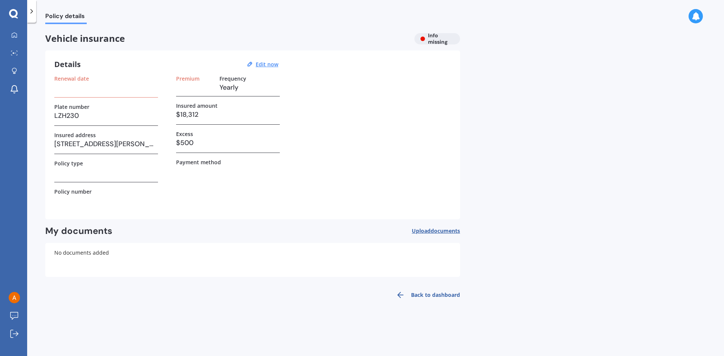
click at [436, 232] on span "documents" at bounding box center [444, 230] width 29 height 7
click at [420, 228] on span "Upload documents" at bounding box center [436, 231] width 48 height 6
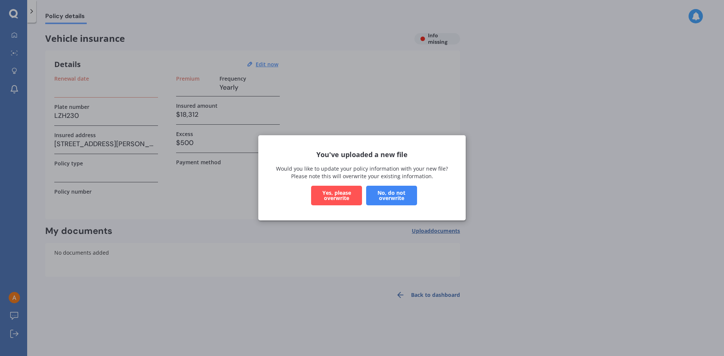
click at [345, 198] on button "Yes, please overwrite" at bounding box center [336, 196] width 51 height 20
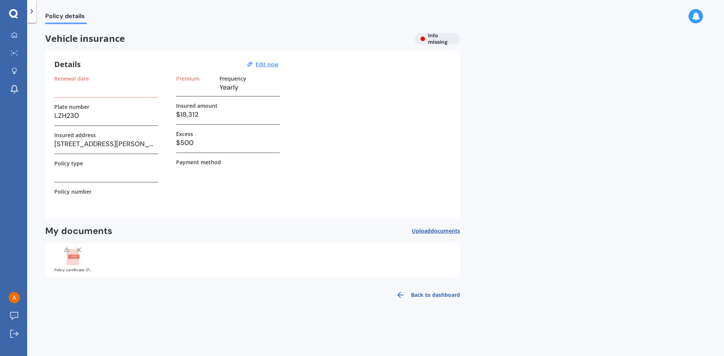
click at [431, 293] on link "Back to dashboard" at bounding box center [425, 295] width 69 height 18
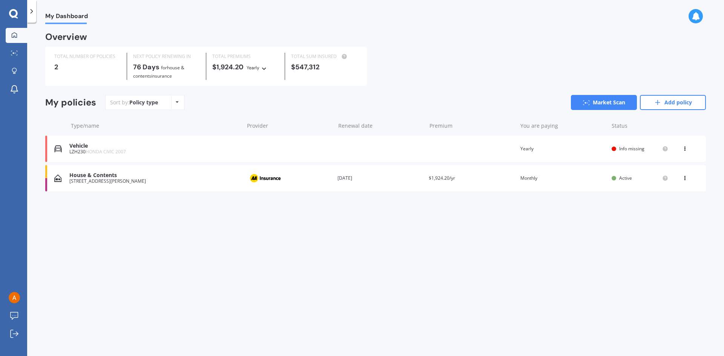
click at [630, 151] on span "Info missing" at bounding box center [631, 148] width 25 height 6
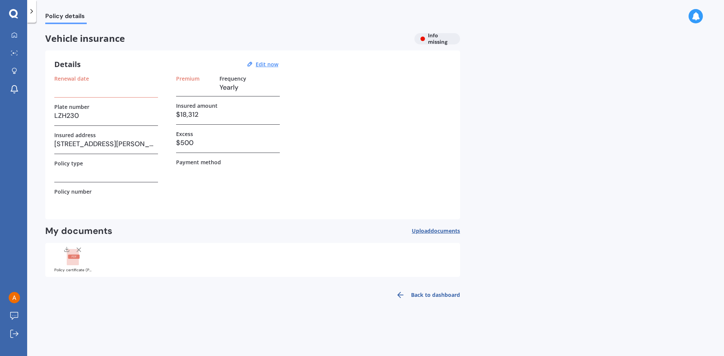
click at [134, 81] on div "Renewal date" at bounding box center [106, 78] width 104 height 6
click at [123, 90] on h3 at bounding box center [106, 87] width 104 height 11
drag, startPoint x: 159, startPoint y: 127, endPoint x: 173, endPoint y: 164, distance: 38.8
click at [160, 129] on div "Renewal date Plate number LZH230 Insured address [STREET_ADDRESS][PERSON_NAME] …" at bounding box center [252, 142] width 396 height 135
click at [217, 240] on div "My documents Upload documents Uploading Choose files or drag and drop your file…" at bounding box center [252, 251] width 415 height 52
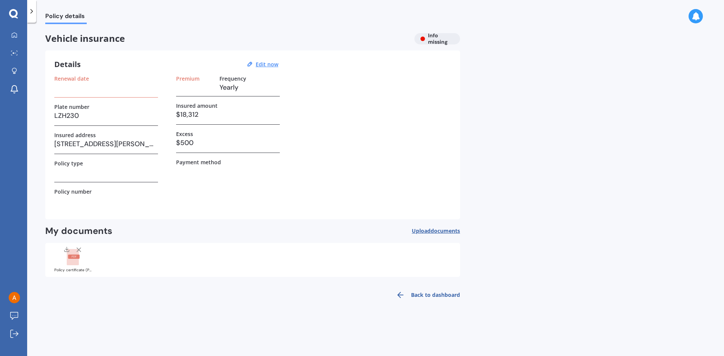
click at [437, 297] on link "Back to dashboard" at bounding box center [425, 295] width 69 height 18
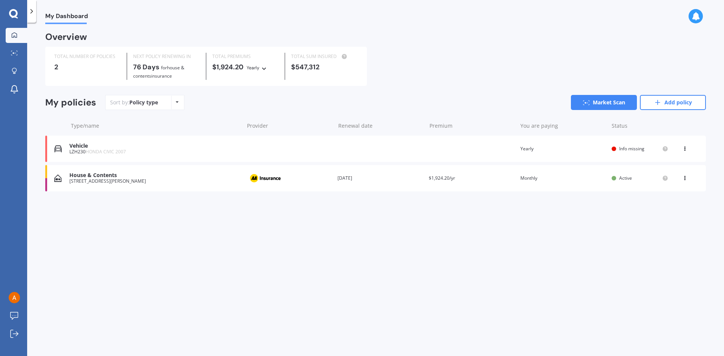
click at [630, 148] on icon at bounding box center [684, 147] width 5 height 5
click at [630, 166] on div "View policy" at bounding box center [668, 163] width 75 height 15
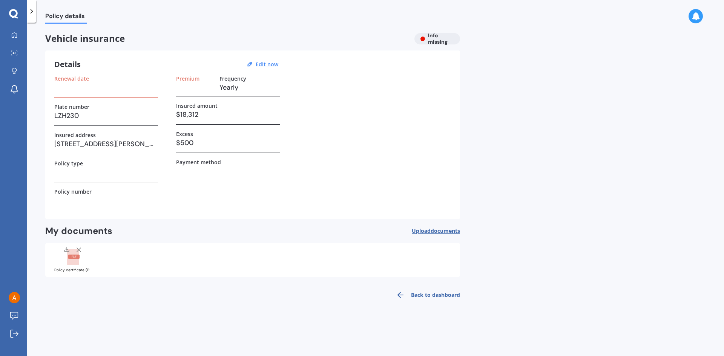
click at [77, 268] on div "Policy certificate (P00001815118).pdf" at bounding box center [73, 270] width 38 height 4
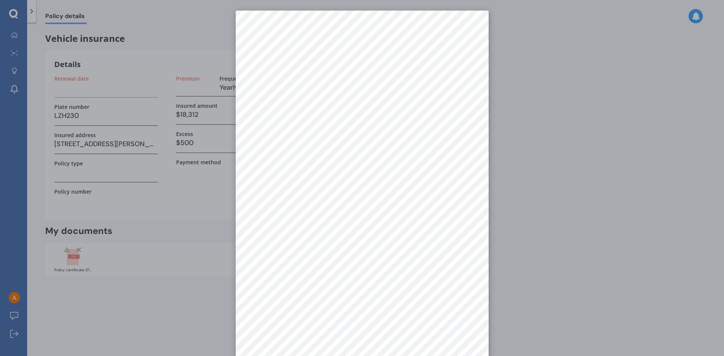
click at [154, 70] on div at bounding box center [362, 178] width 724 height 356
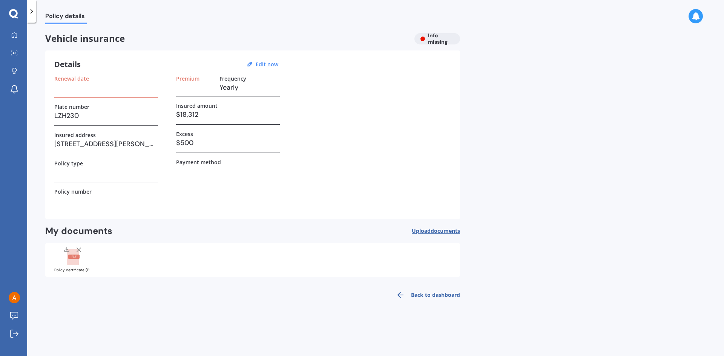
click at [83, 87] on h3 at bounding box center [106, 87] width 104 height 11
click at [72, 93] on div "Renewal date" at bounding box center [106, 86] width 104 height 22
click at [189, 76] on div "Details Edit now Renewal date Plate number LZH230 Insured address [STREET_ADDRE…" at bounding box center [252, 135] width 415 height 169
click at [268, 67] on u "Edit now" at bounding box center [267, 64] width 23 height 7
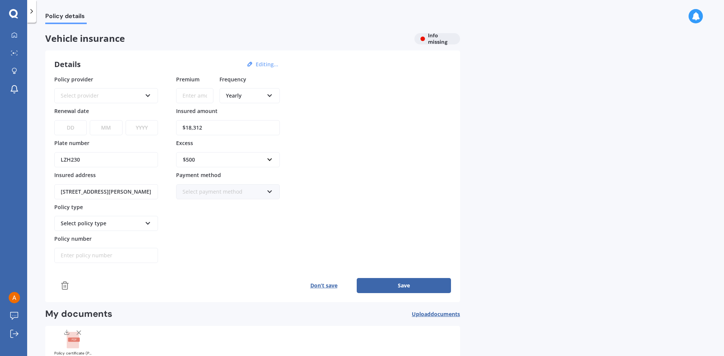
click at [105, 96] on div "Select provider" at bounding box center [101, 96] width 81 height 8
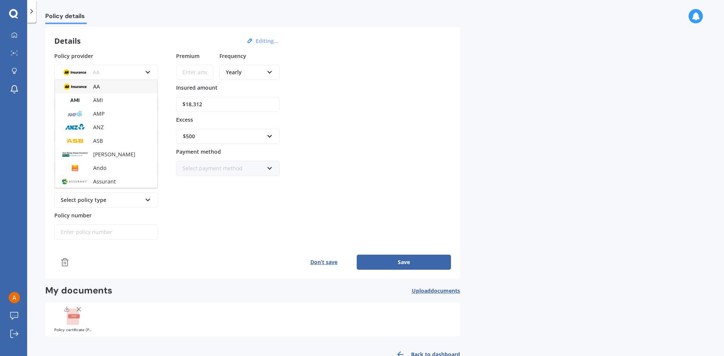
scroll to position [44, 0]
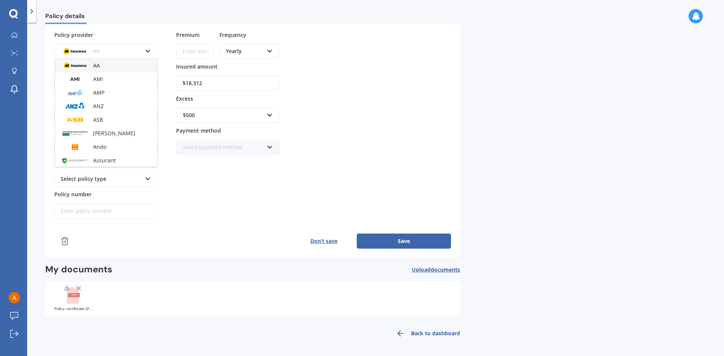
click at [431, 271] on span "documents" at bounding box center [444, 269] width 29 height 7
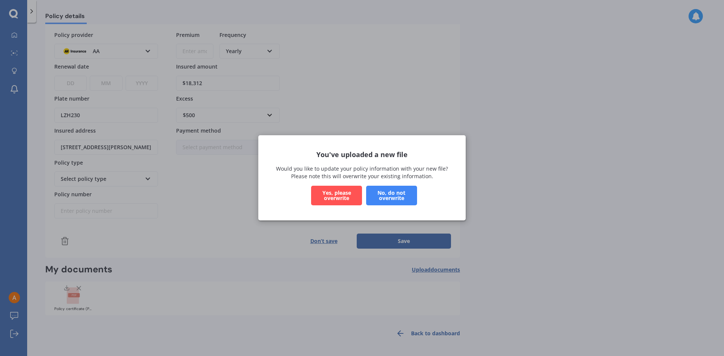
click at [347, 195] on button "Yes, please overwrite" at bounding box center [336, 196] width 51 height 20
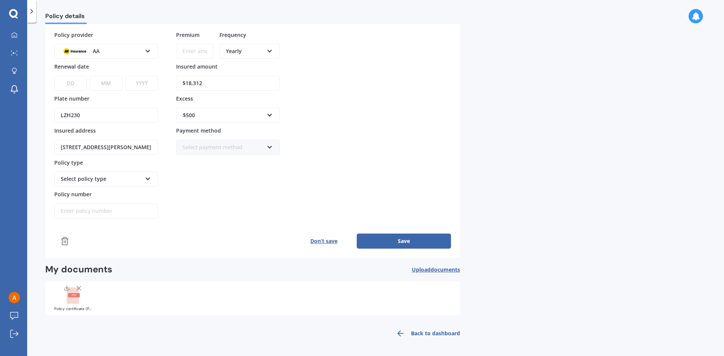
click at [413, 239] on button "Save" at bounding box center [404, 241] width 94 height 15
paste input "$00001,815,118.00"
type input "$1,815,118.00"
click at [77, 84] on select "DD 01 02 03 04 05 06 07 08 09 10 11 12 13 14 15 16 17 18 19 20 21 22 23 24 25 2…" at bounding box center [70, 83] width 32 height 15
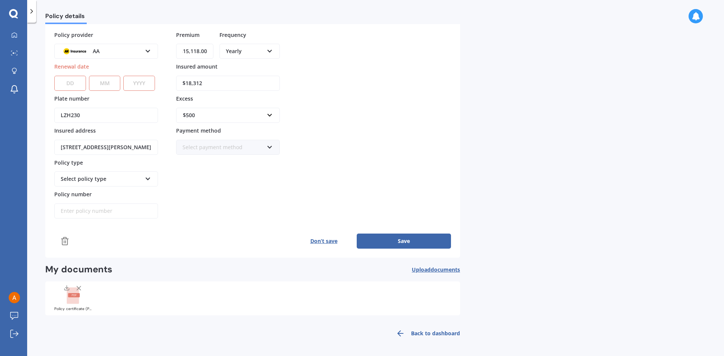
scroll to position [0, 0]
click at [189, 50] on input "$1,815,118.00" at bounding box center [194, 51] width 37 height 15
drag, startPoint x: 184, startPoint y: 51, endPoint x: 255, endPoint y: 49, distance: 70.9
click at [255, 49] on div "Premium $1,815,118.00 Frequency Yearly Yearly Six-Monthly Quarterly Monthly For…" at bounding box center [228, 47] width 104 height 32
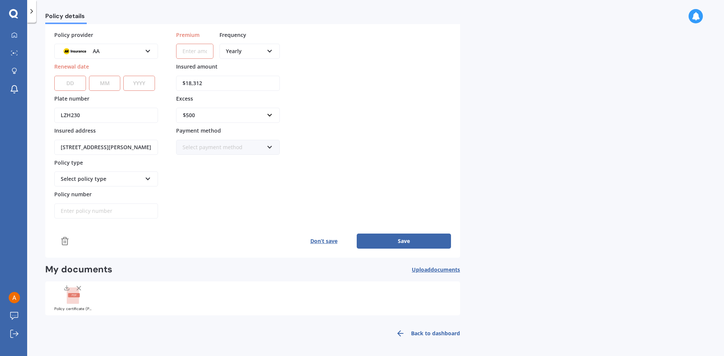
scroll to position [0, 0]
paste input "$1,317.12"
type input "$1,317.12"
click at [73, 81] on select "DD 01 02 03 04 05 06 07 08 09 10 11 12 13 14 15 16 17 18 19 20 21 22 23 24 25 2…" at bounding box center [70, 83] width 32 height 15
select select "09"
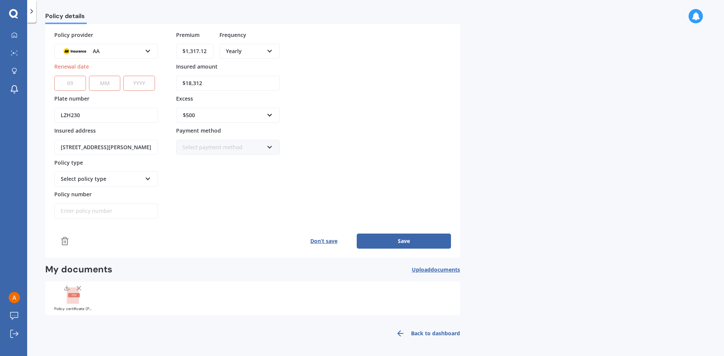
click at [54, 76] on select "DD 01 02 03 04 05 06 07 08 09 10 11 12 13 14 15 16 17 18 19 20 21 22 23 24 25 2…" at bounding box center [70, 83] width 32 height 15
click at [120, 73] on div "DD 01 02 03 04 05 06 07 08 09 10 11 12 13 14 15 16 17 18 19 20 21 22 23 24 25 2…" at bounding box center [104, 78] width 101 height 24
click at [110, 80] on select "MM 01 02 03 04 05 06 07 08 09 10 11 12" at bounding box center [105, 83] width 32 height 15
select select "02"
click at [89, 76] on select "MM 01 02 03 04 05 06 07 08 09 10 11 12" at bounding box center [105, 83] width 32 height 15
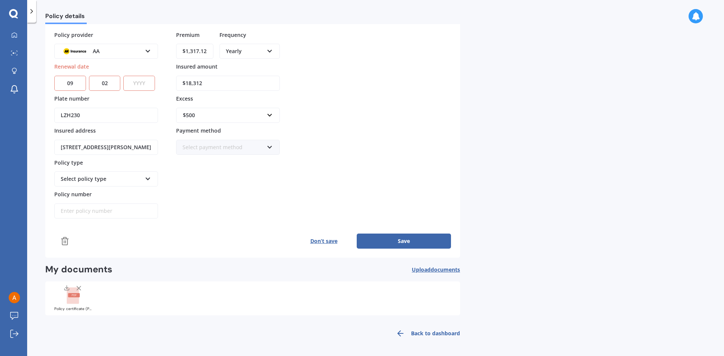
click at [140, 83] on select "YYYY 2027 2026 2025 2024 2023 2022 2021 2020 2019 2018 2017 2016 2015 2014 2013…" at bounding box center [139, 83] width 32 height 15
select select "2026"
click at [125, 76] on select "YYYY 2027 2026 2025 2024 2023 2022 2021 2020 2019 2018 2017 2016 2015 2014 2013…" at bounding box center [139, 83] width 32 height 15
click at [423, 239] on button "Save" at bounding box center [404, 241] width 94 height 15
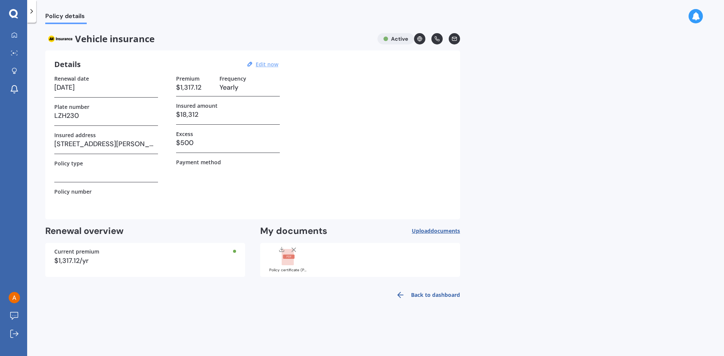
click at [31, 11] on icon at bounding box center [32, 12] width 8 height 8
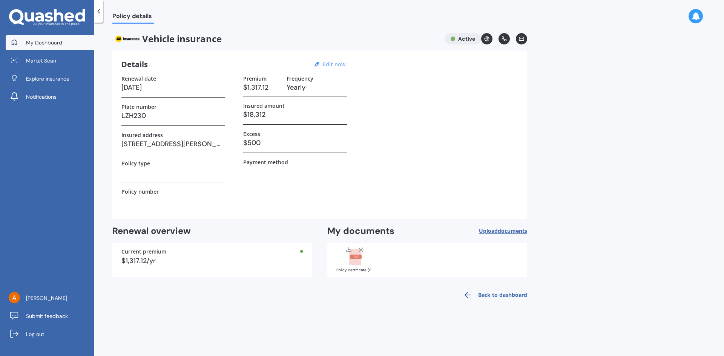
click at [41, 43] on span "My Dashboard" at bounding box center [44, 43] width 36 height 8
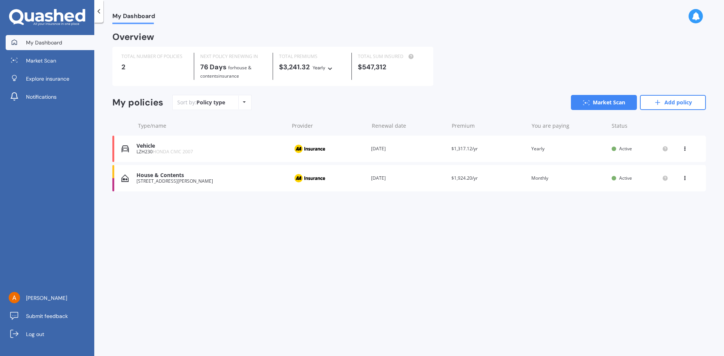
click at [630, 152] on div "View option View policy Delete" at bounding box center [685, 149] width 23 height 8
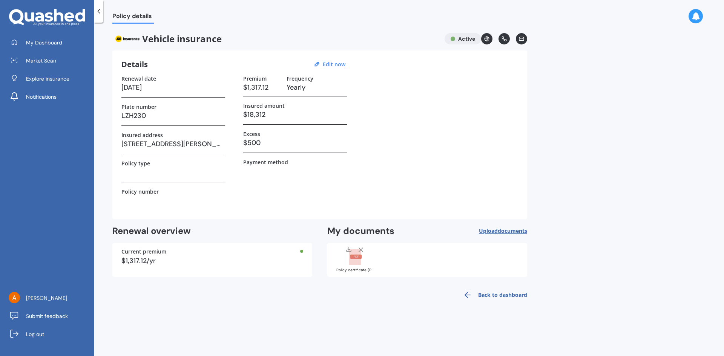
click at [100, 11] on icon at bounding box center [99, 12] width 8 height 8
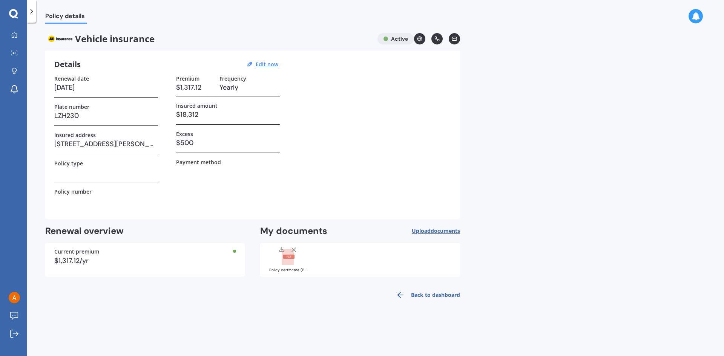
click at [35, 15] on div at bounding box center [31, 11] width 9 height 23
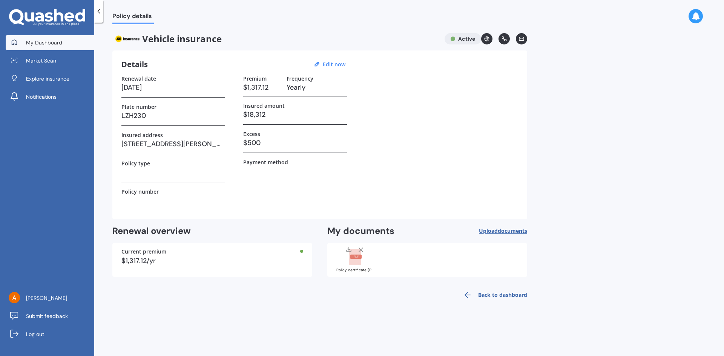
click at [46, 45] on span "My Dashboard" at bounding box center [44, 43] width 36 height 8
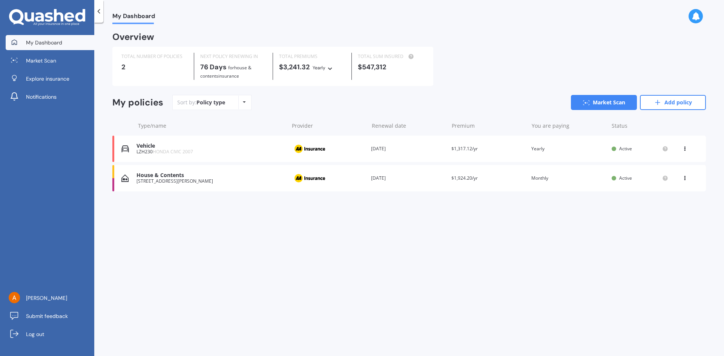
click at [630, 180] on div "View option View policy Delete" at bounding box center [685, 179] width 7 height 8
click at [597, 221] on div "My Dashboard Overview TOTAL NUMBER OF POLICIES 2 NEXT POLICY RENEWING [DATE] fo…" at bounding box center [408, 191] width 629 height 334
